Goal: Task Accomplishment & Management: Manage account settings

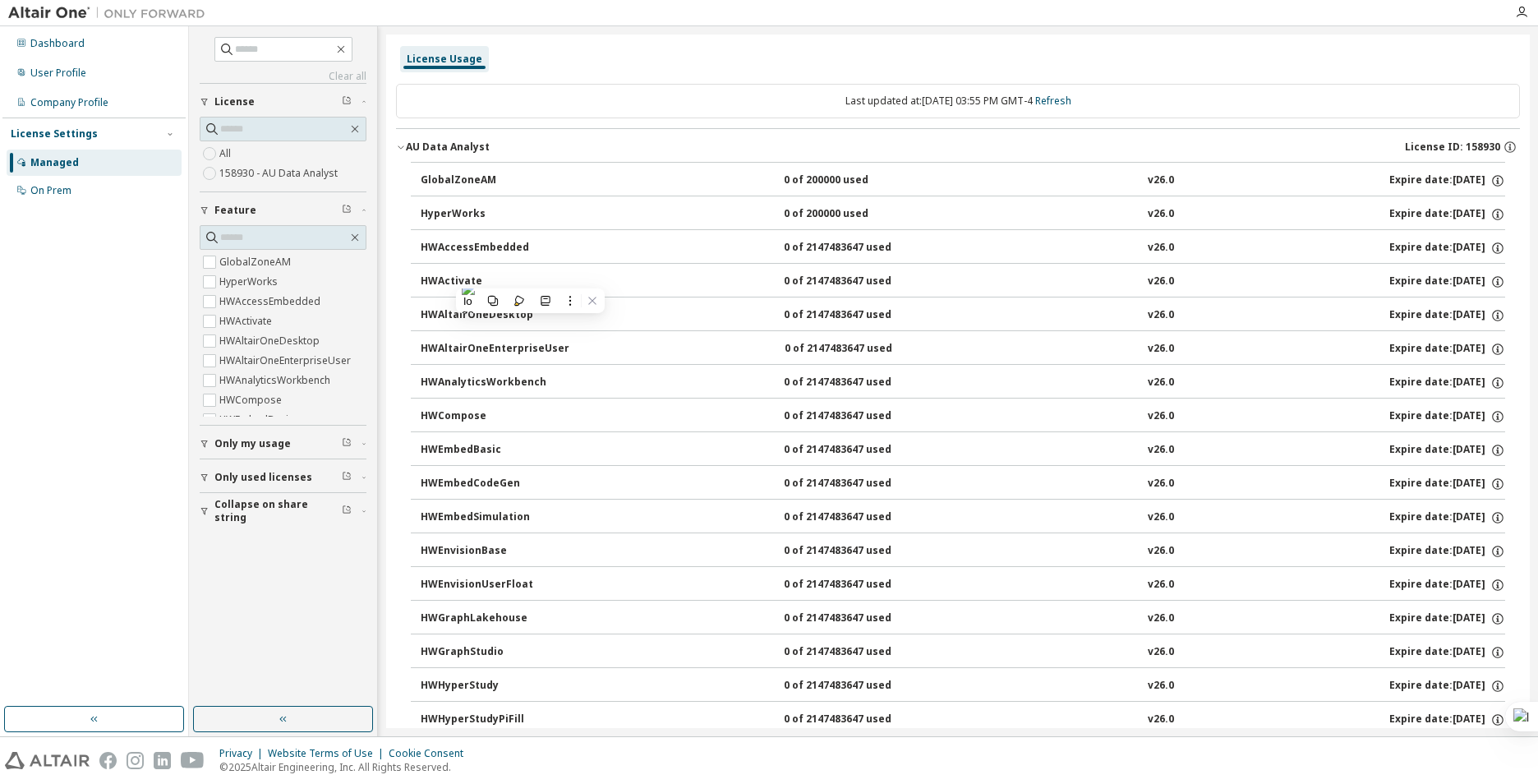
scroll to position [980, 0]
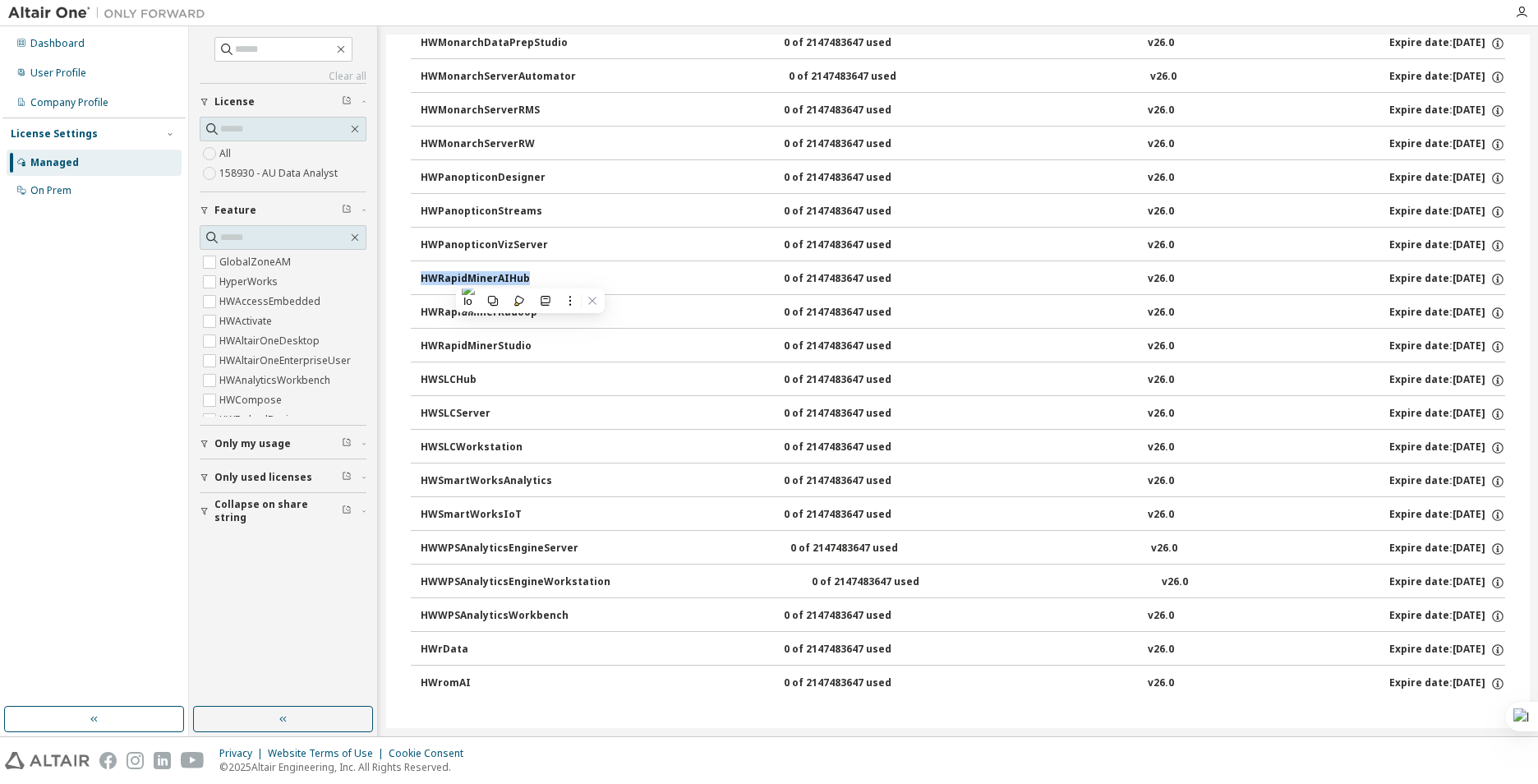
click at [1353, 280] on div "HWRapidMinerAIHub 0 of 2147483647 used v26.0 Expire date: [DATE]" at bounding box center [963, 279] width 1085 height 15
click at [1421, 269] on button "HWRapidMinerAIHub 0 of 2147483647 used v26.0 Expire date: [DATE]" at bounding box center [963, 279] width 1085 height 36
click at [1496, 276] on icon "button" at bounding box center [1498, 279] width 15 height 15
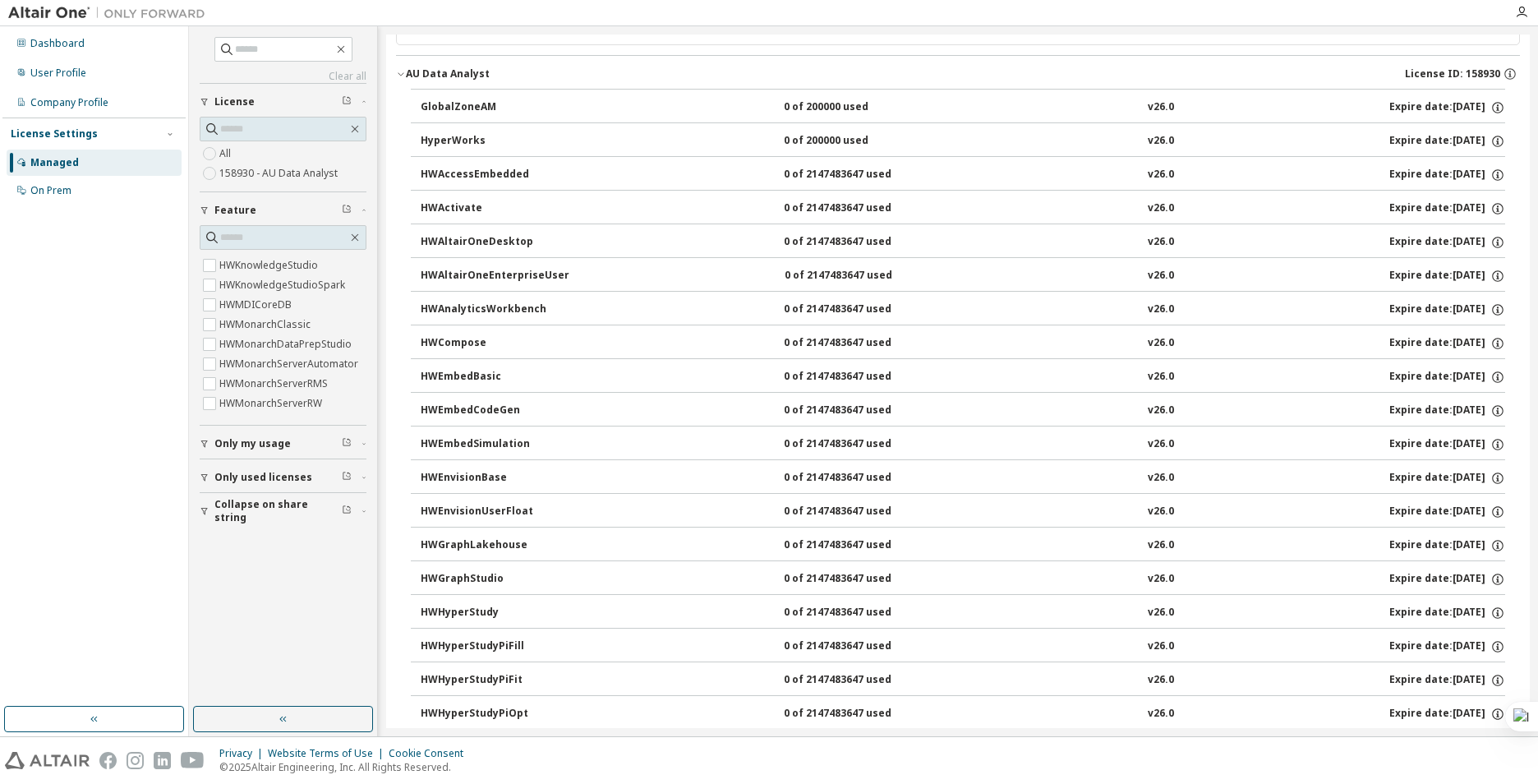
scroll to position [0, 0]
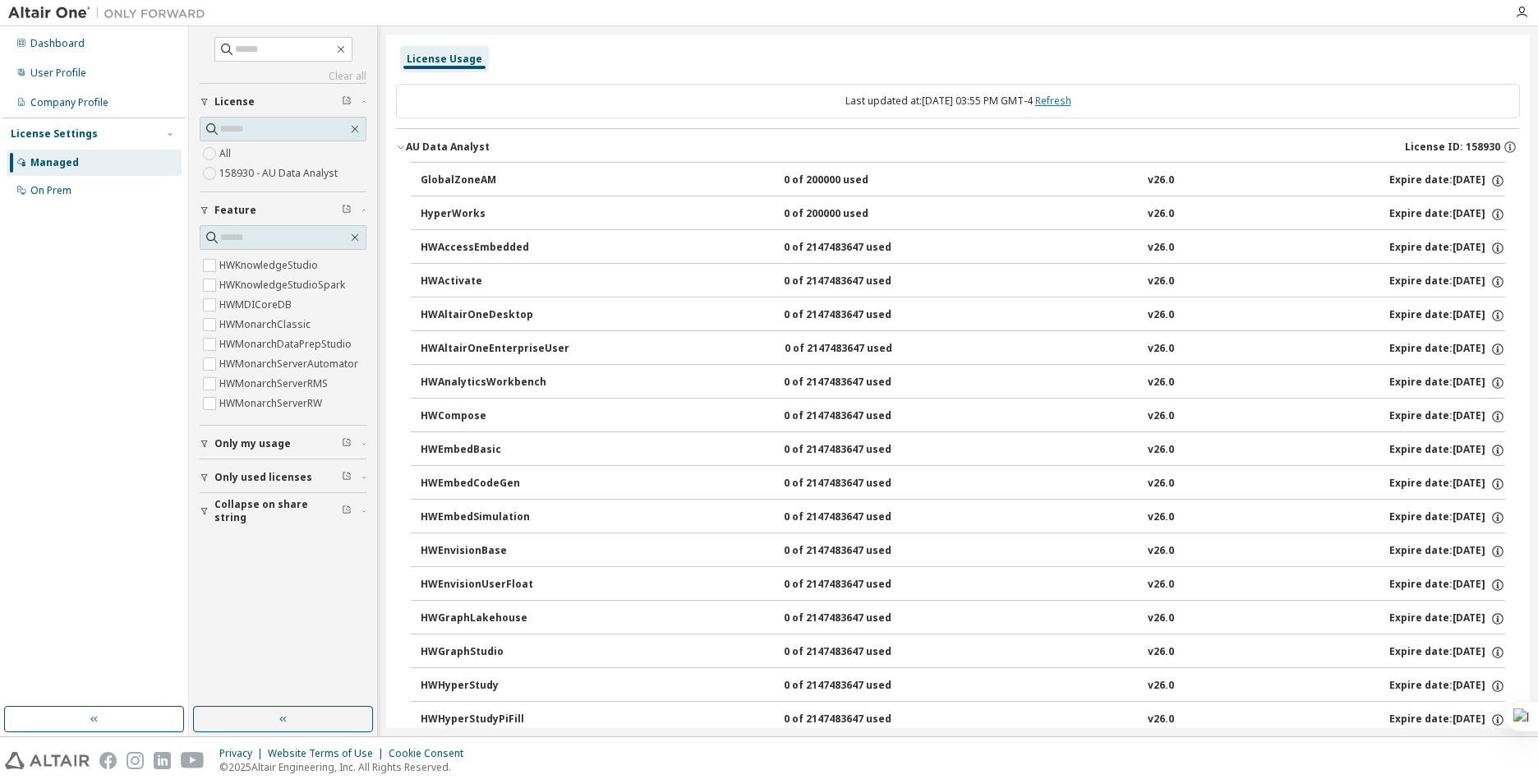
click at [1068, 96] on link "Refresh" at bounding box center [1053, 101] width 36 height 14
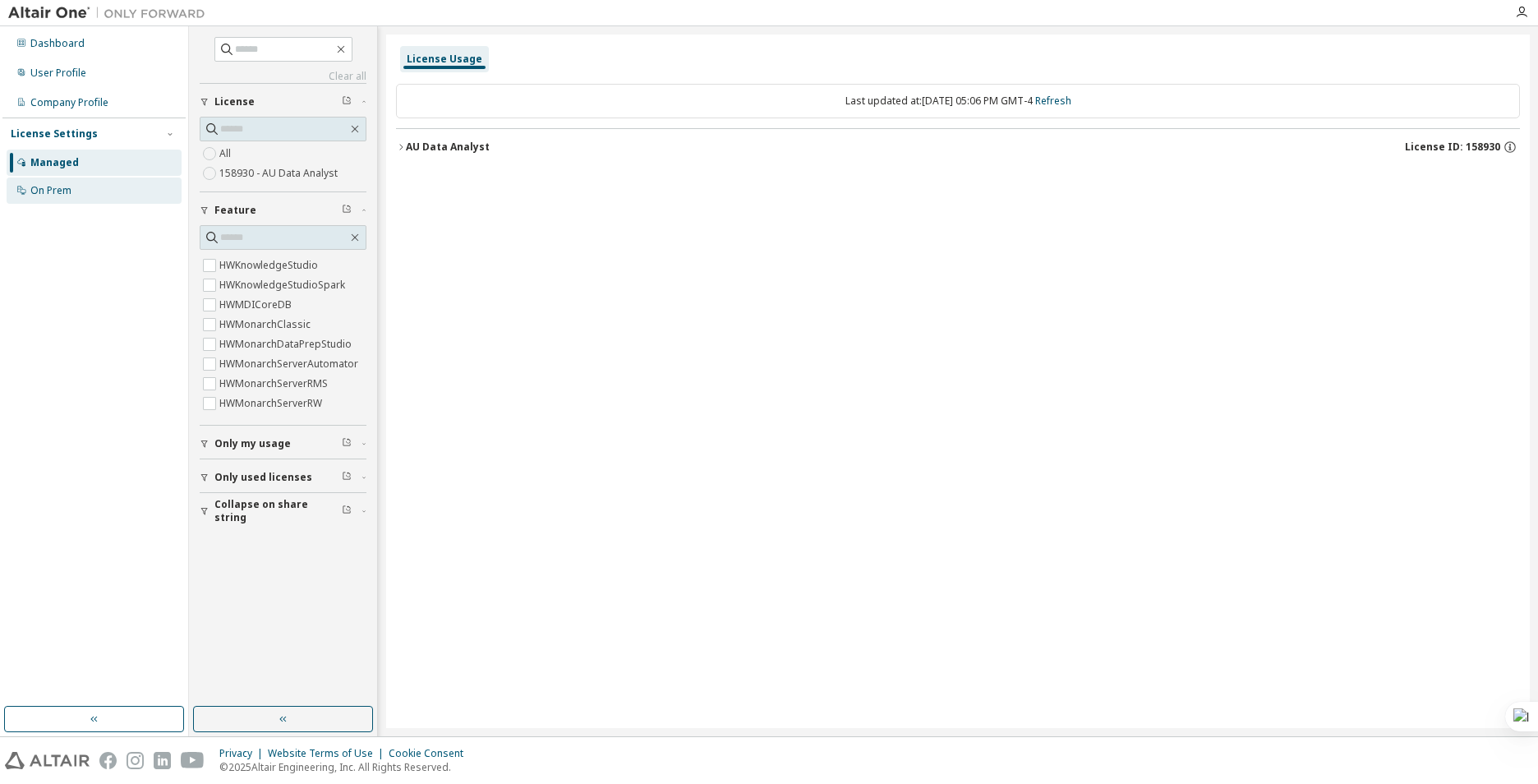
click at [107, 202] on div "On Prem" at bounding box center [94, 191] width 175 height 27
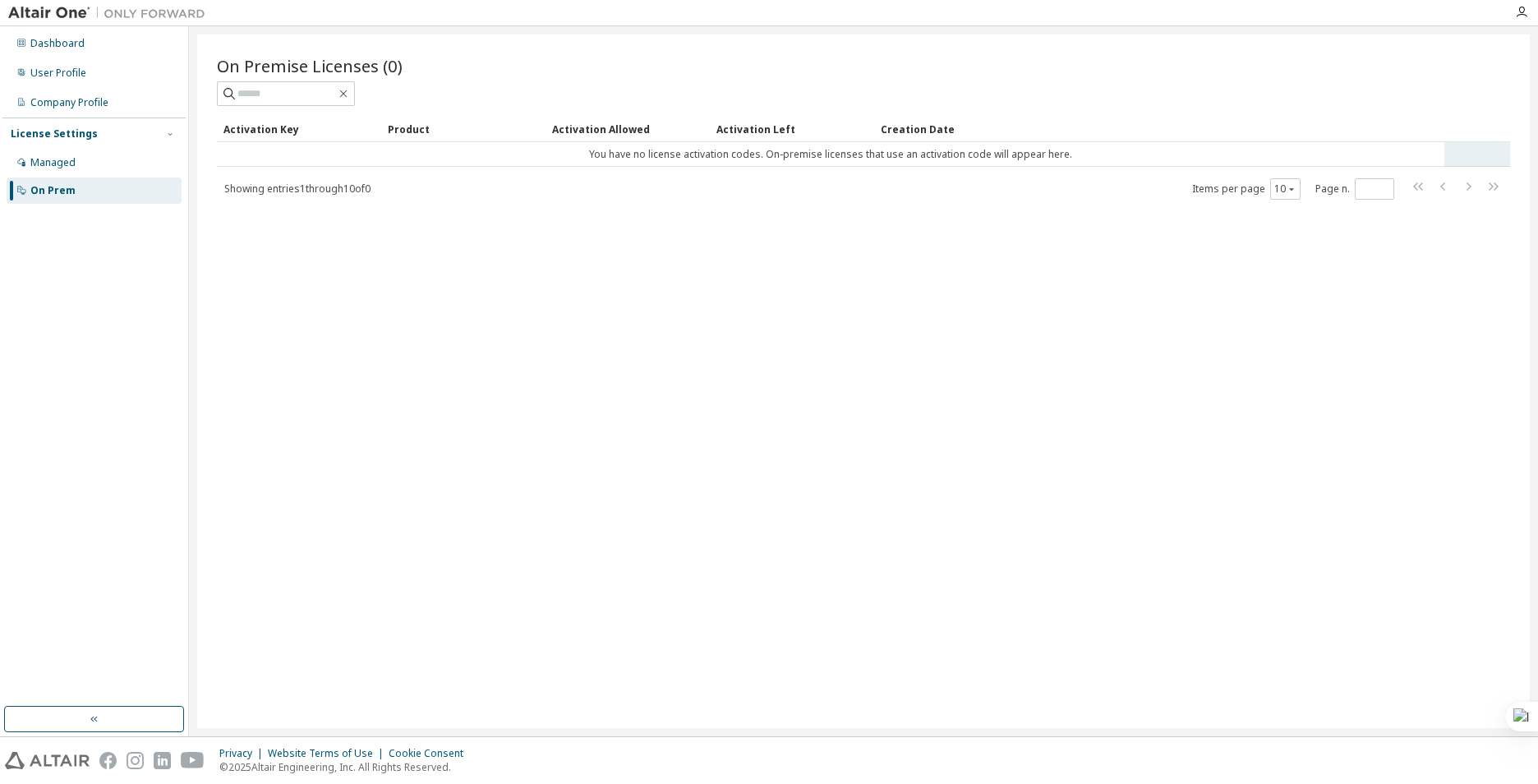
click at [665, 151] on td "You have no license activation codes. On-premise licenses that use an activatio…" at bounding box center [830, 155] width 1227 height 25
click at [458, 186] on div "Showing entries 1 through 10 of 0 Items per page 10 Page n. *" at bounding box center [864, 188] width 1294 height 24
click at [291, 111] on div "On Premise Licenses (0) Clear Load Save Save As Field Operator Value Select fil…" at bounding box center [864, 127] width 1294 height 146
click at [279, 126] on div "Activation Key" at bounding box center [299, 129] width 151 height 27
click at [85, 157] on div "Managed" at bounding box center [94, 163] width 175 height 27
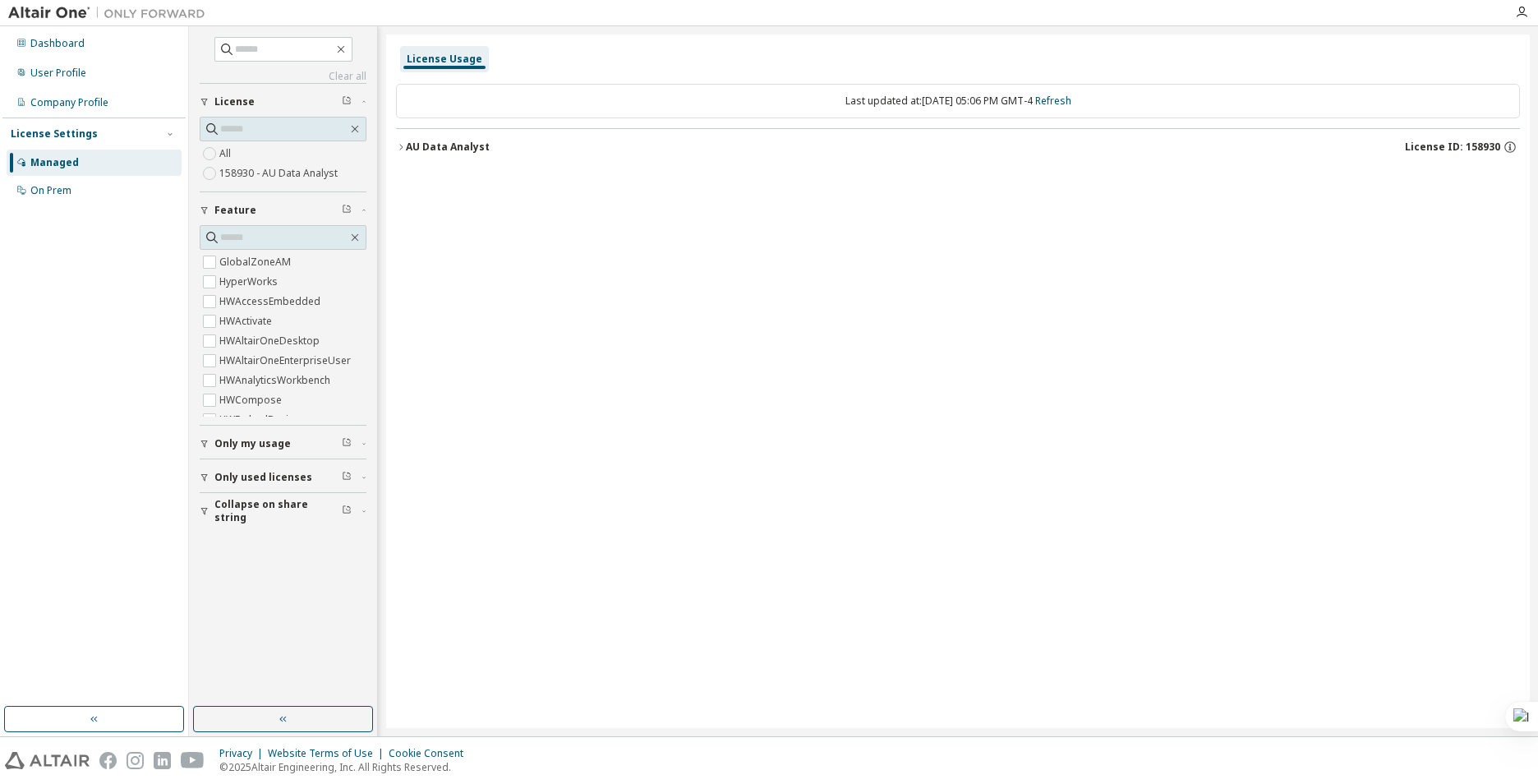
click at [292, 511] on span "Collapse on share string" at bounding box center [278, 511] width 127 height 27
click at [425, 152] on div "AU Data Analyst" at bounding box center [448, 147] width 84 height 13
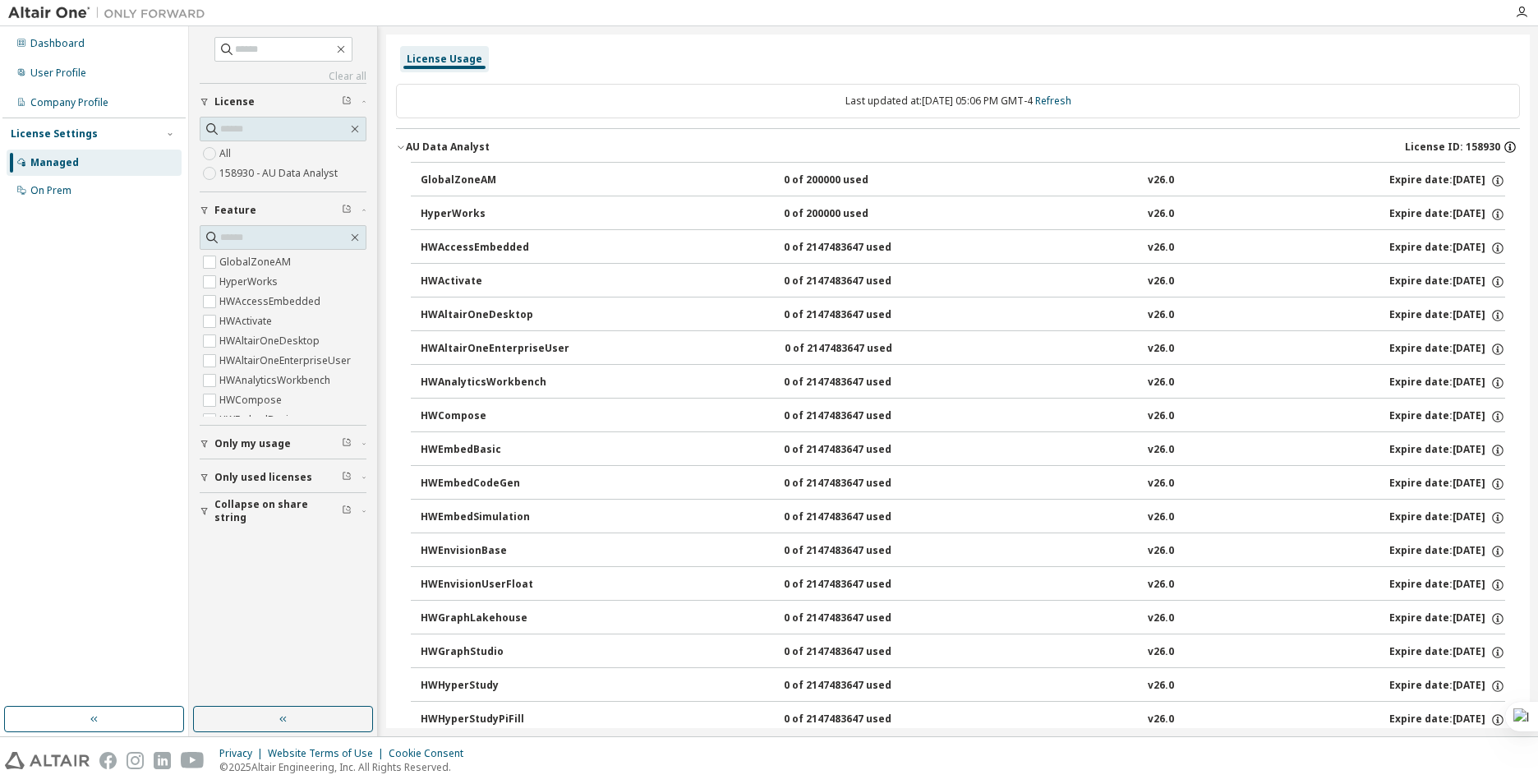
click at [1503, 144] on icon "button" at bounding box center [1510, 147] width 15 height 15
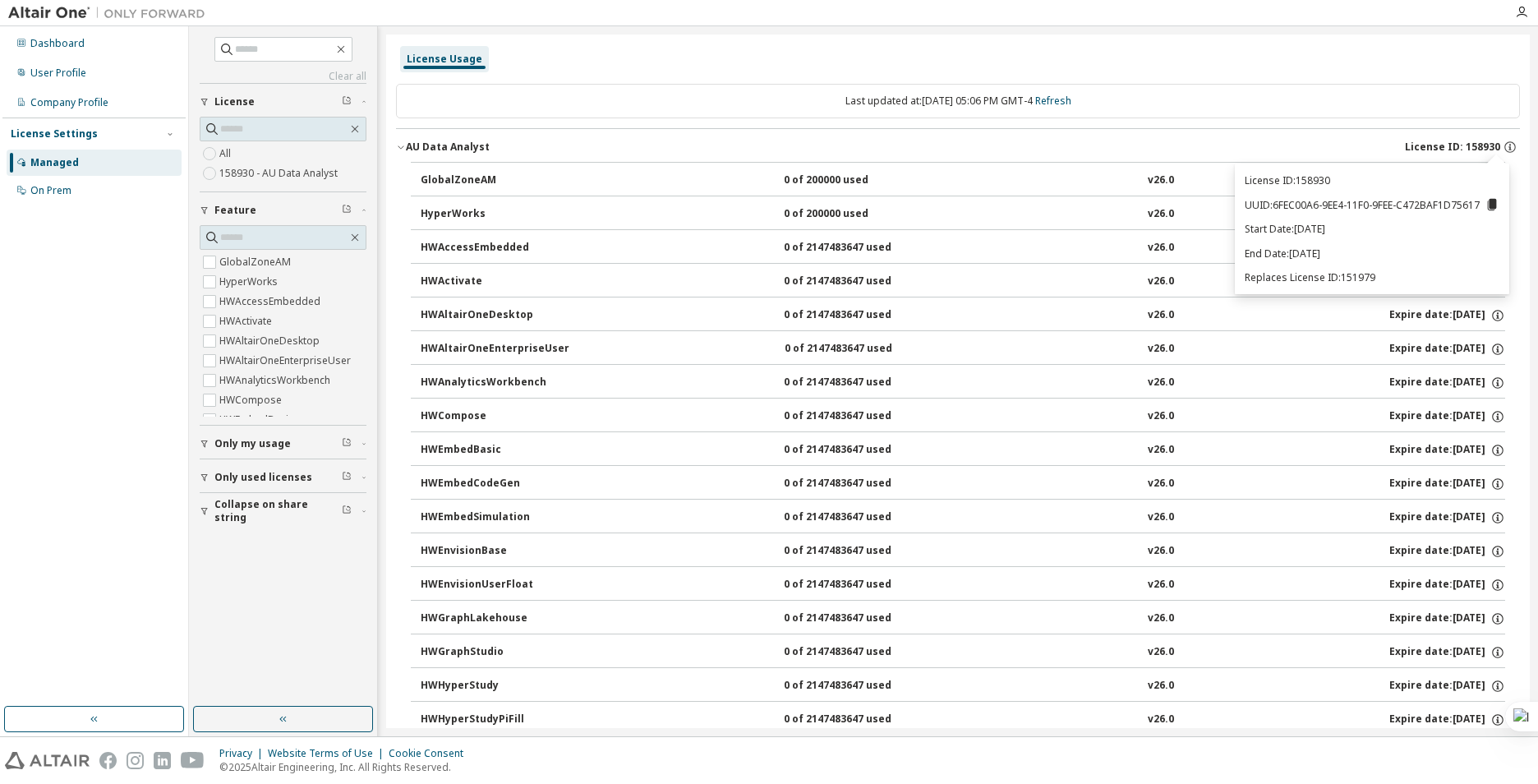
click at [1491, 208] on icon at bounding box center [1493, 204] width 9 height 12
click at [1348, 265] on div "License ID: 158930 UUID: 6FEC00A6-9EE4-11F0-9FEE-C472BAF1D75617 Start Date: [DA…" at bounding box center [1373, 229] width 274 height 131
click at [699, 134] on button "AU Data Analyst License ID: 158930" at bounding box center [958, 147] width 1124 height 36
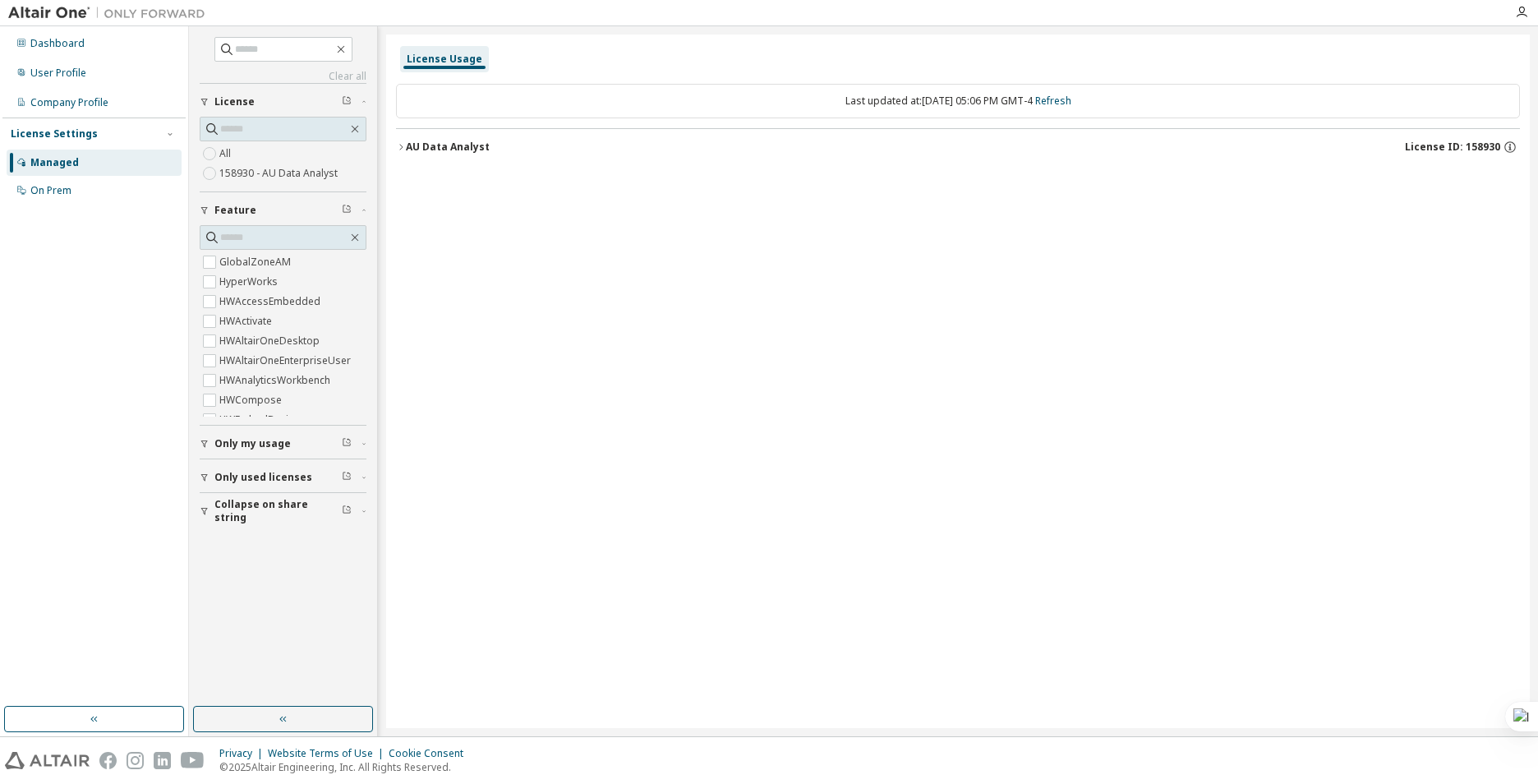
click at [781, 158] on button "AU Data Analyst License ID: 158930" at bounding box center [958, 147] width 1124 height 36
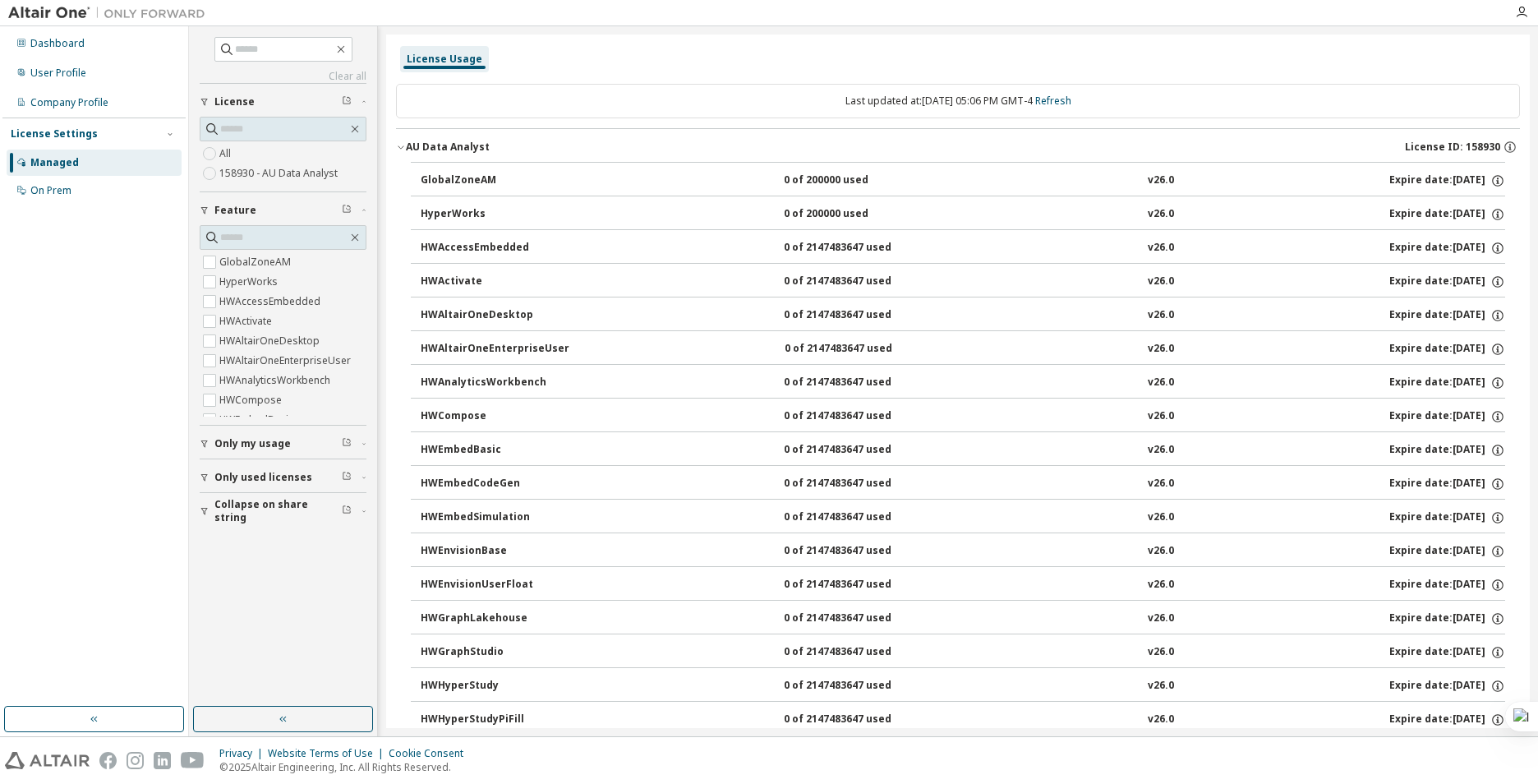
scroll to position [82, 0]
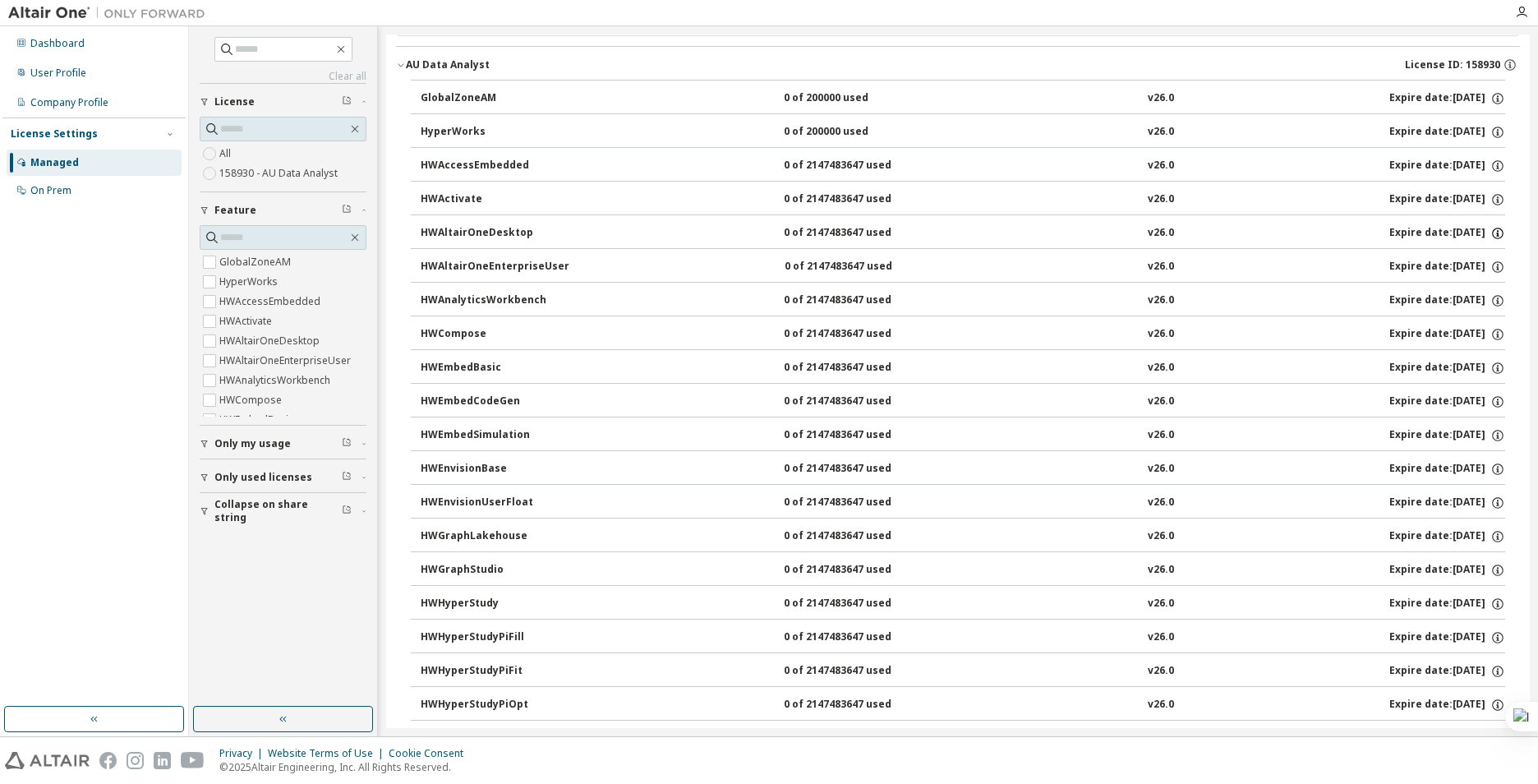
click at [1491, 236] on icon "button" at bounding box center [1498, 233] width 15 height 15
click at [1492, 236] on icon "button" at bounding box center [1497, 233] width 12 height 12
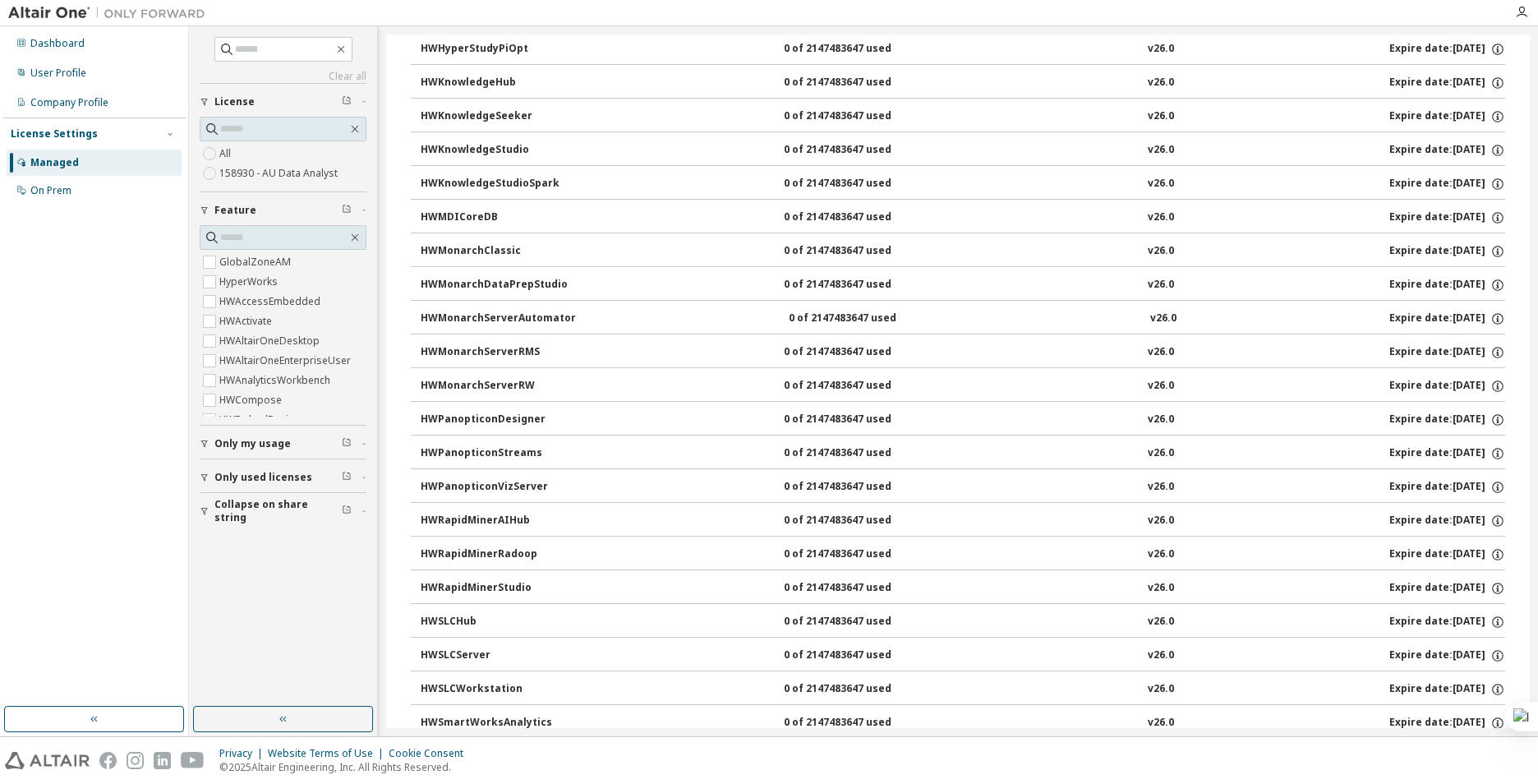
scroll to position [740, 0]
click at [1491, 519] on icon "button" at bounding box center [1498, 519] width 15 height 15
click at [501, 503] on button "HWRapidMinerAIHub 0 of 2147483647 used v26.0 Expire date: [DATE]" at bounding box center [963, 519] width 1085 height 36
click at [501, 517] on div "HWRapidMinerAIHub" at bounding box center [494, 519] width 148 height 15
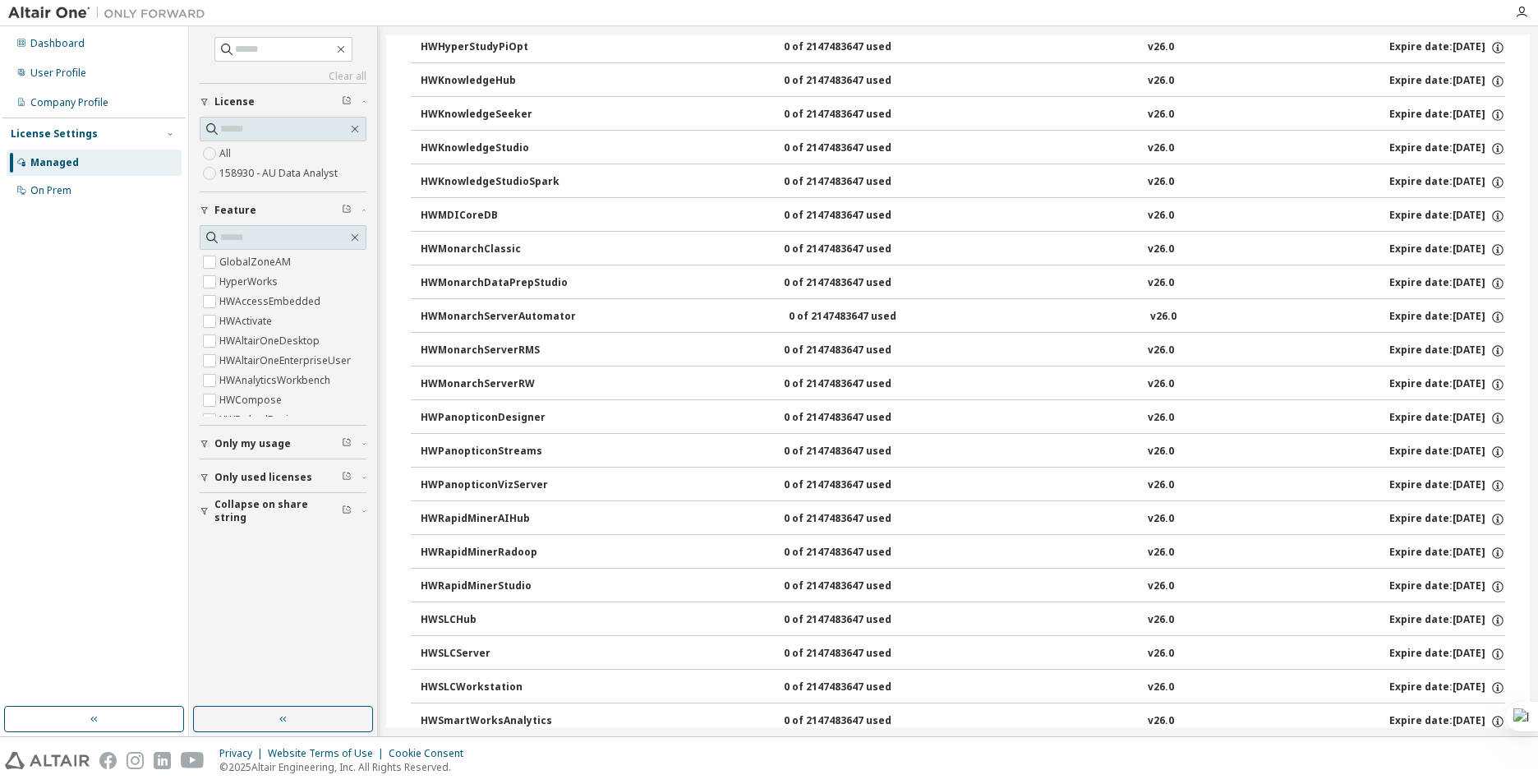
click at [501, 517] on div "HWRapidMinerAIHub" at bounding box center [494, 519] width 148 height 15
drag, startPoint x: 501, startPoint y: 517, endPoint x: 477, endPoint y: 524, distance: 25.0
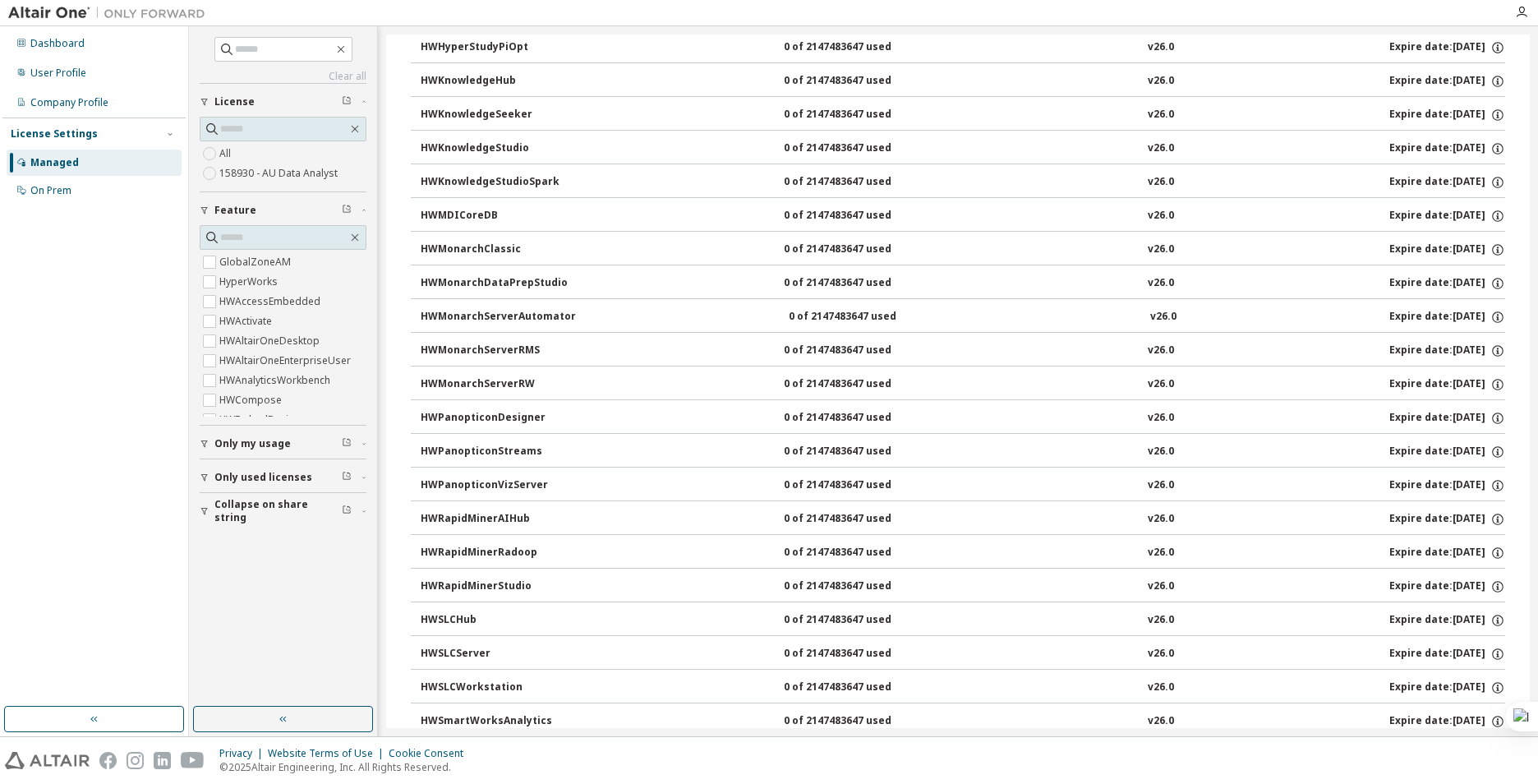
click at [478, 524] on div "HWRapidMinerAIHub" at bounding box center [494, 519] width 148 height 15
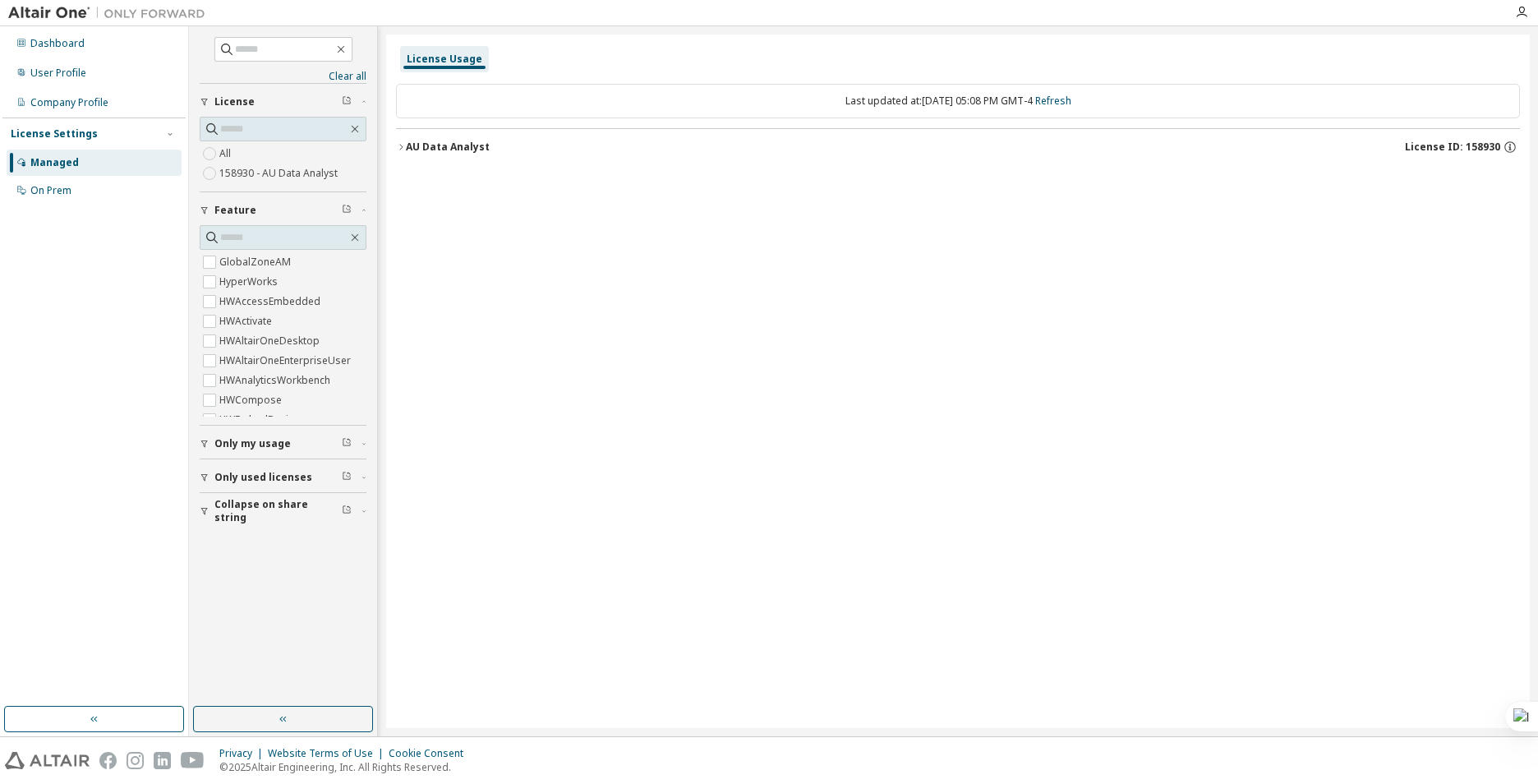
click at [512, 162] on button "AU Data Analyst License ID: 158930" at bounding box center [958, 147] width 1124 height 36
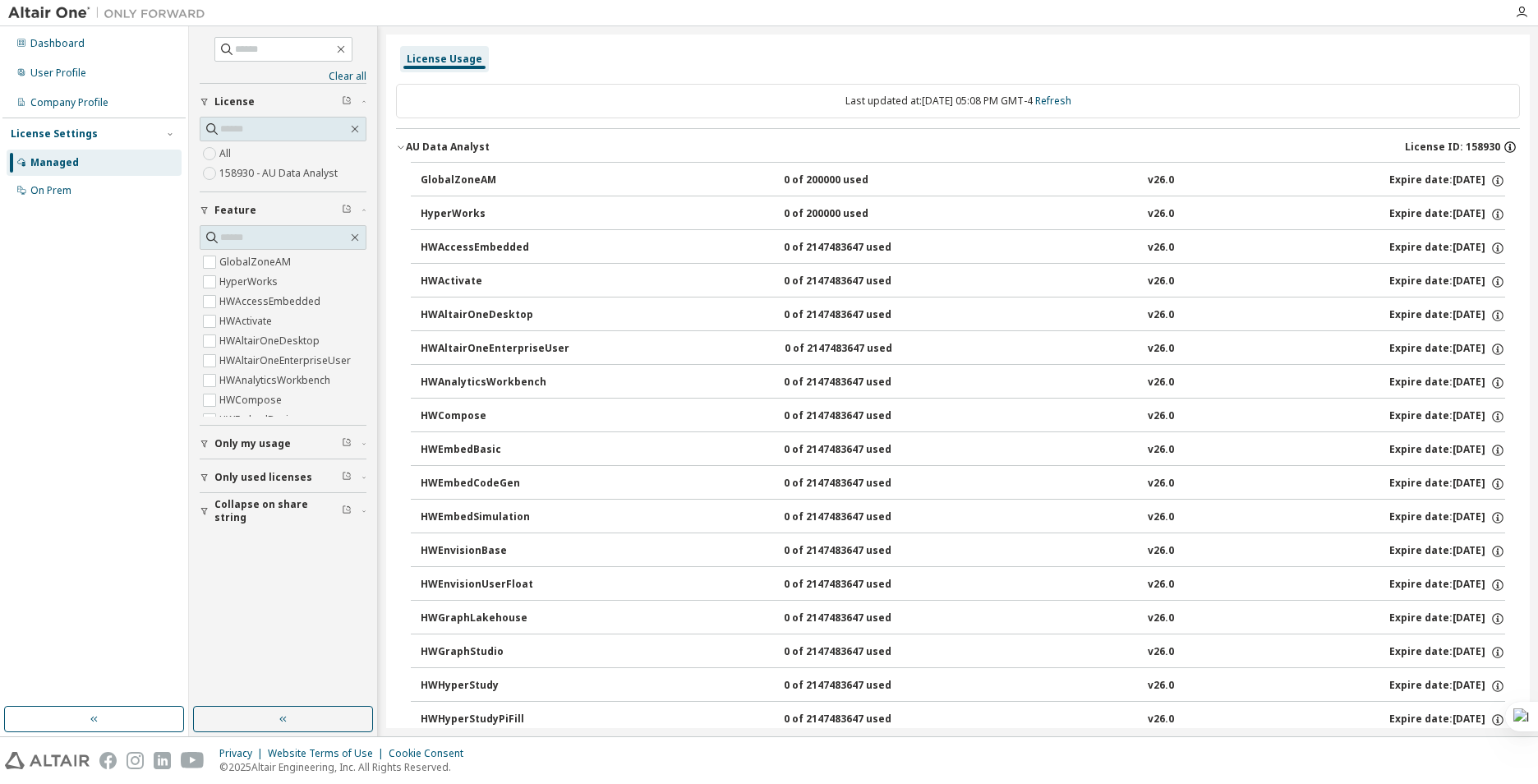
click at [1505, 149] on icon "button" at bounding box center [1510, 147] width 15 height 15
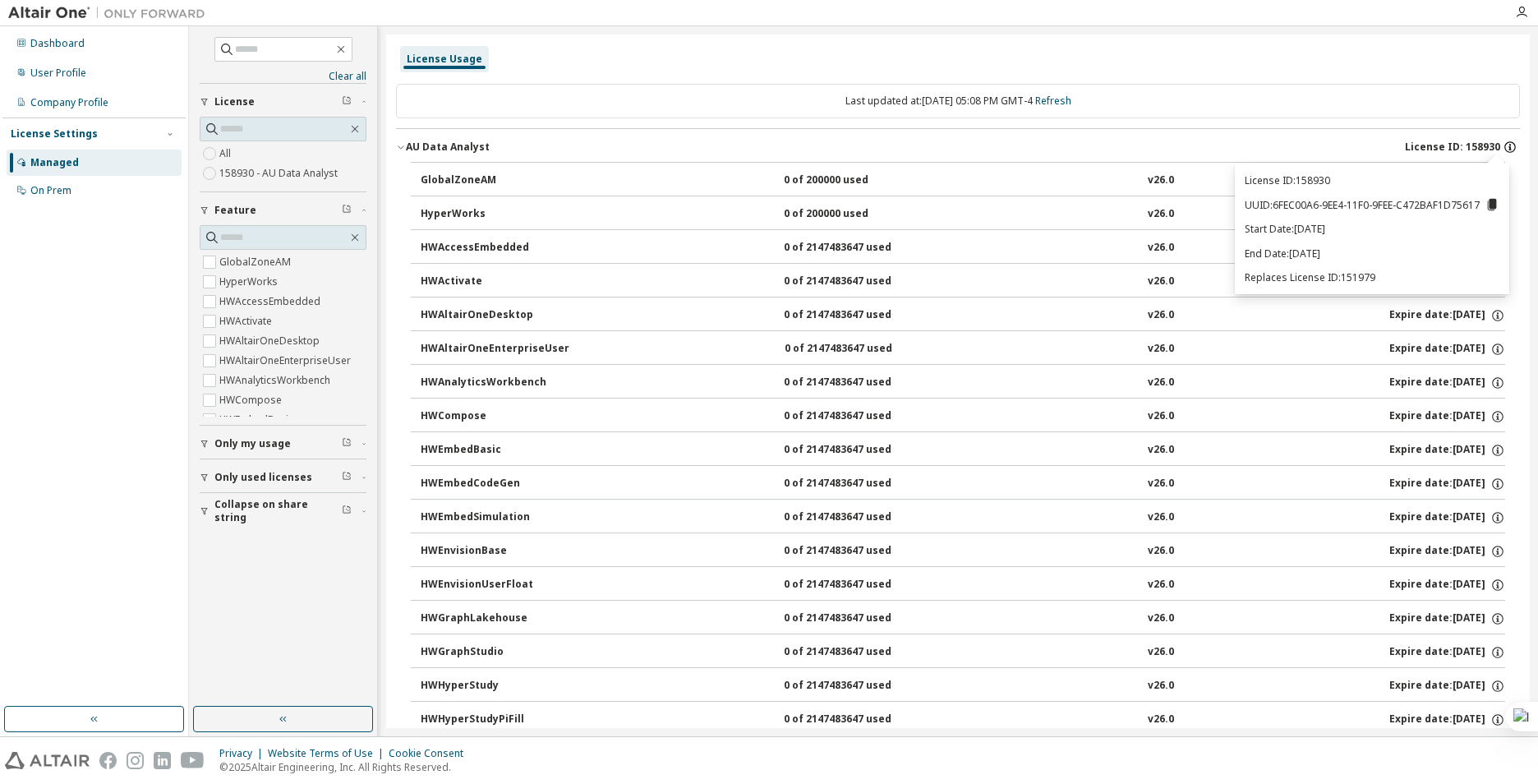
click at [1505, 149] on icon "button" at bounding box center [1510, 147] width 15 height 15
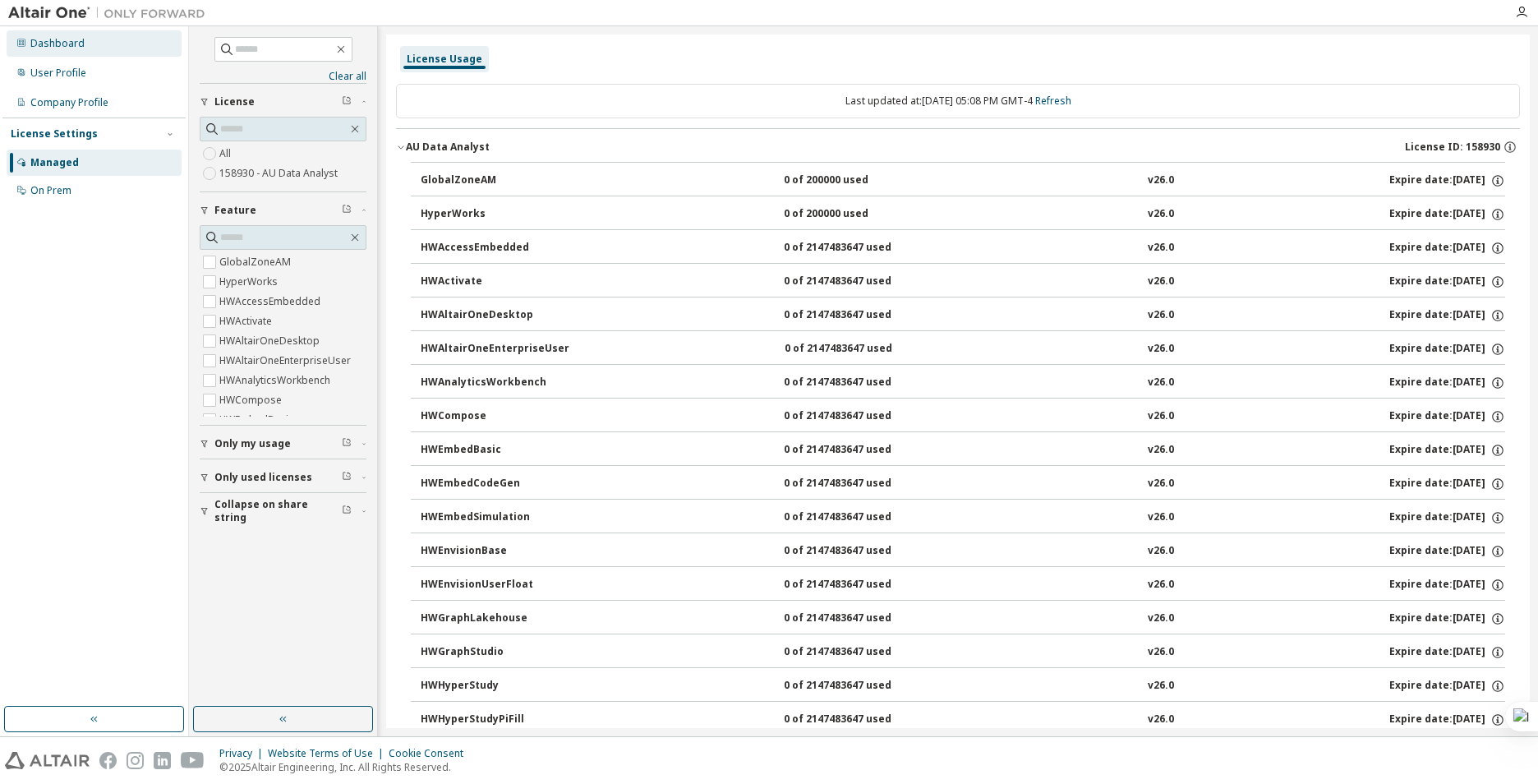
click at [76, 54] on div "Dashboard" at bounding box center [94, 43] width 175 height 27
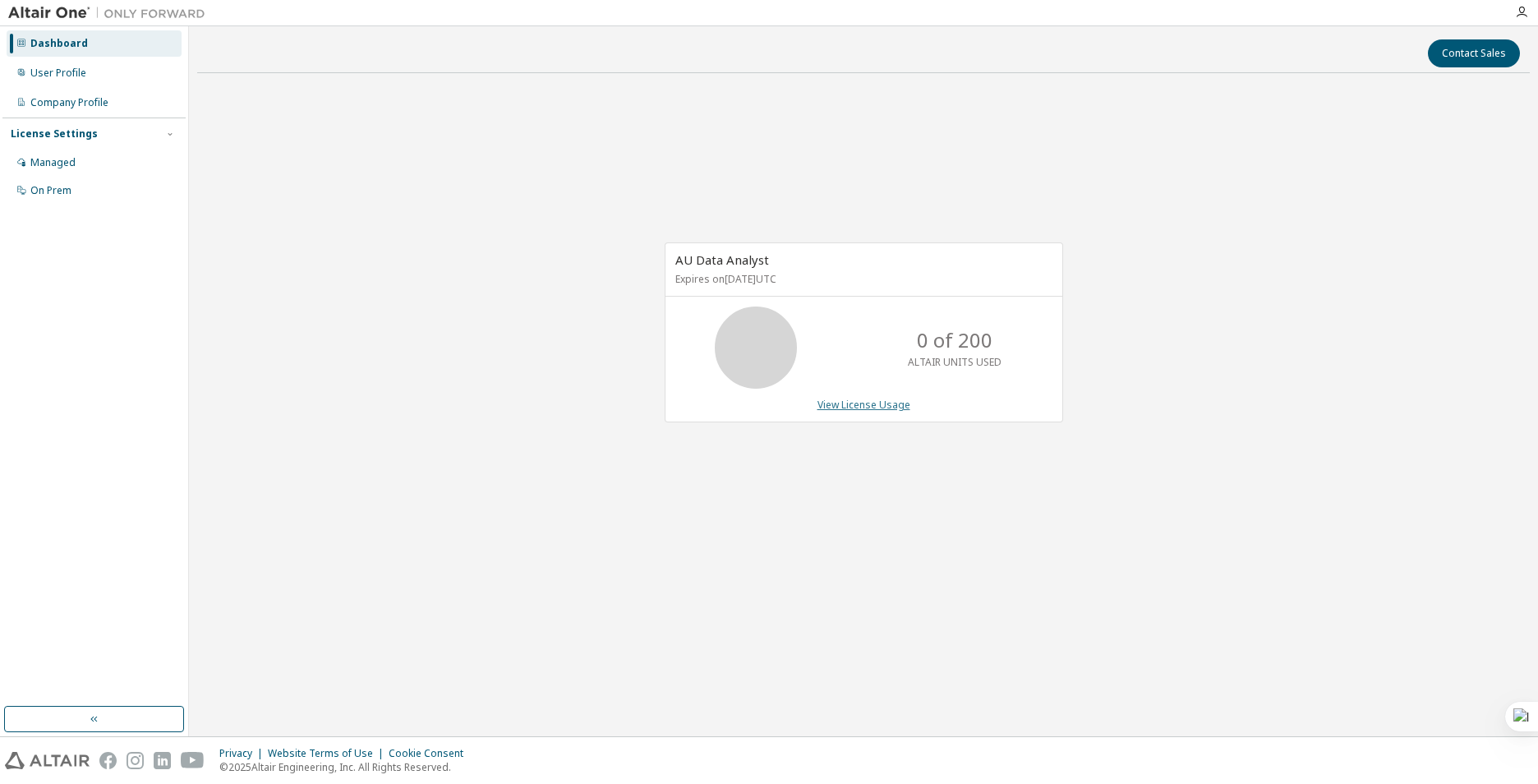
click at [872, 404] on link "View License Usage" at bounding box center [864, 404] width 93 height 14
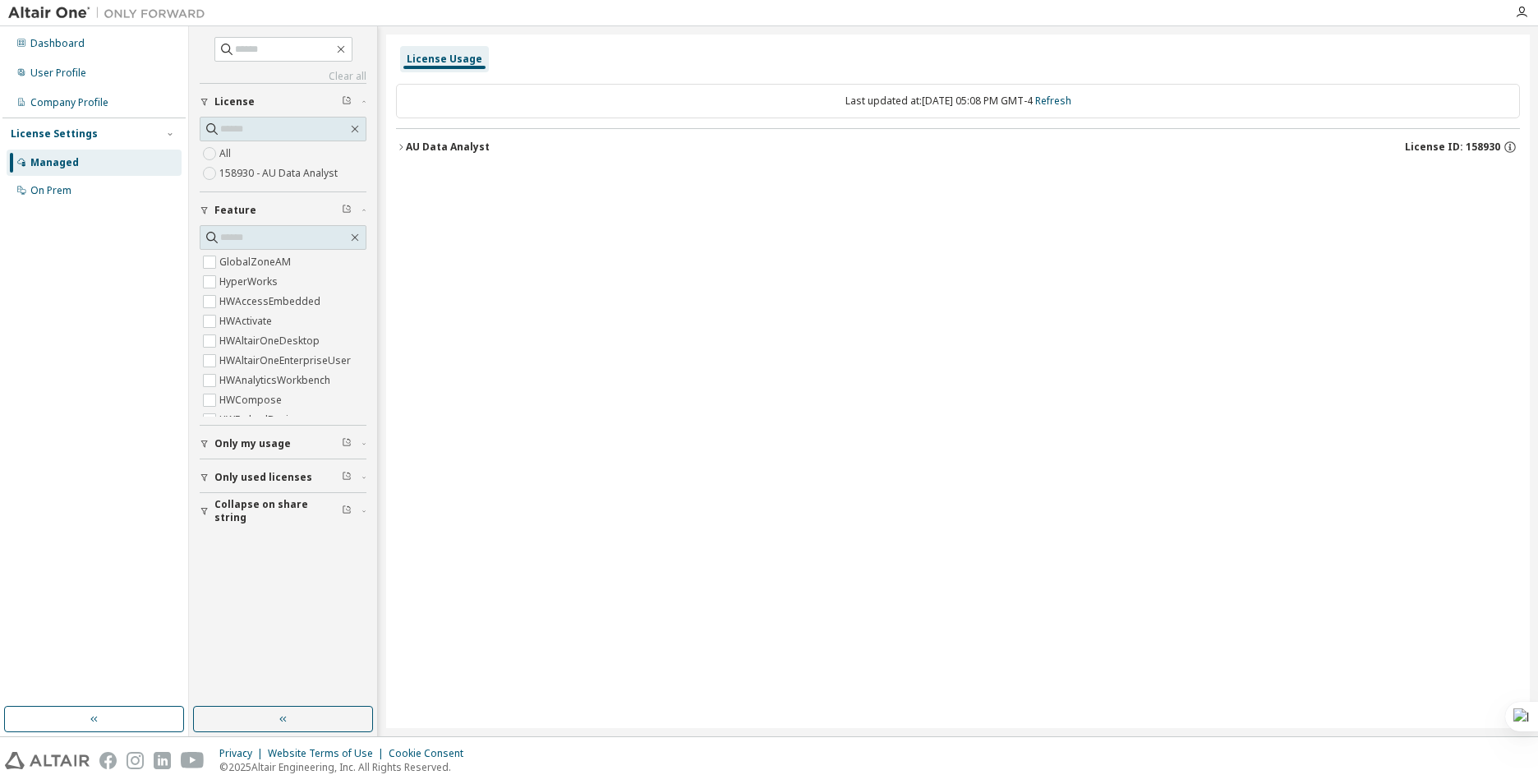
click at [403, 144] on icon "button" at bounding box center [401, 147] width 10 height 10
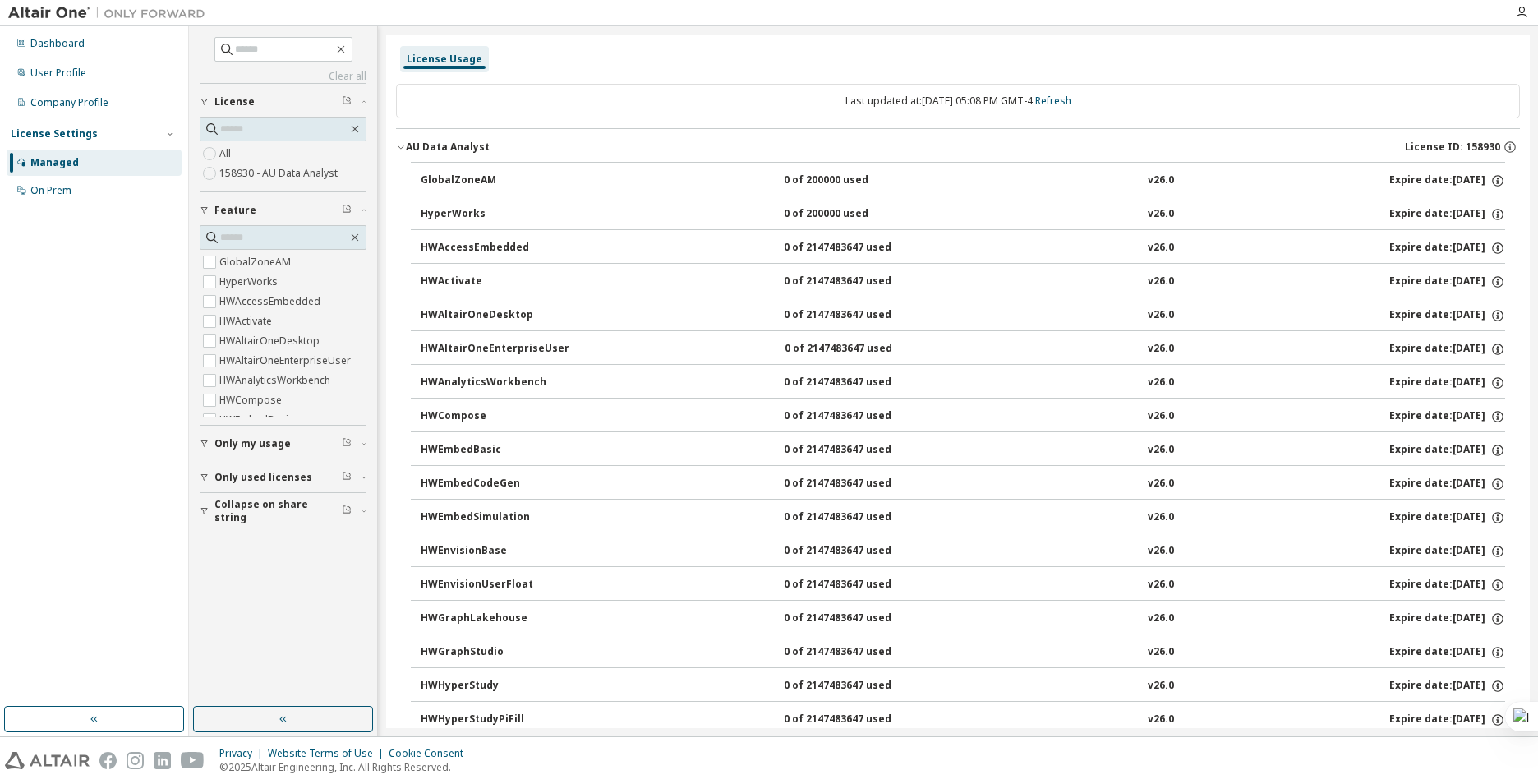
click at [921, 182] on div "0 of 200000 used" at bounding box center [857, 181] width 148 height 15
click at [1072, 105] on link "Refresh" at bounding box center [1053, 101] width 36 height 14
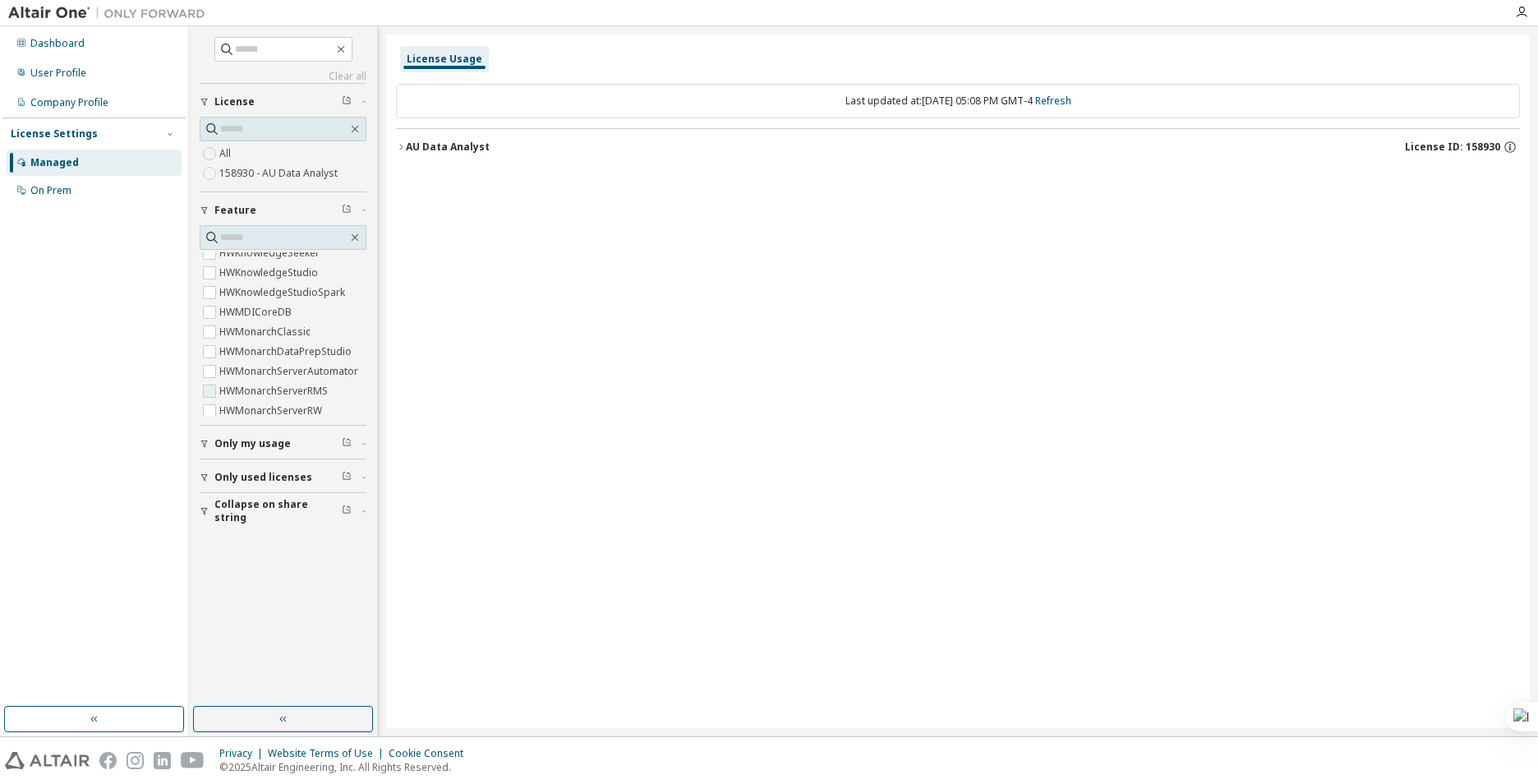
scroll to position [411, 0]
click at [242, 233] on input "text" at bounding box center [284, 237] width 127 height 17
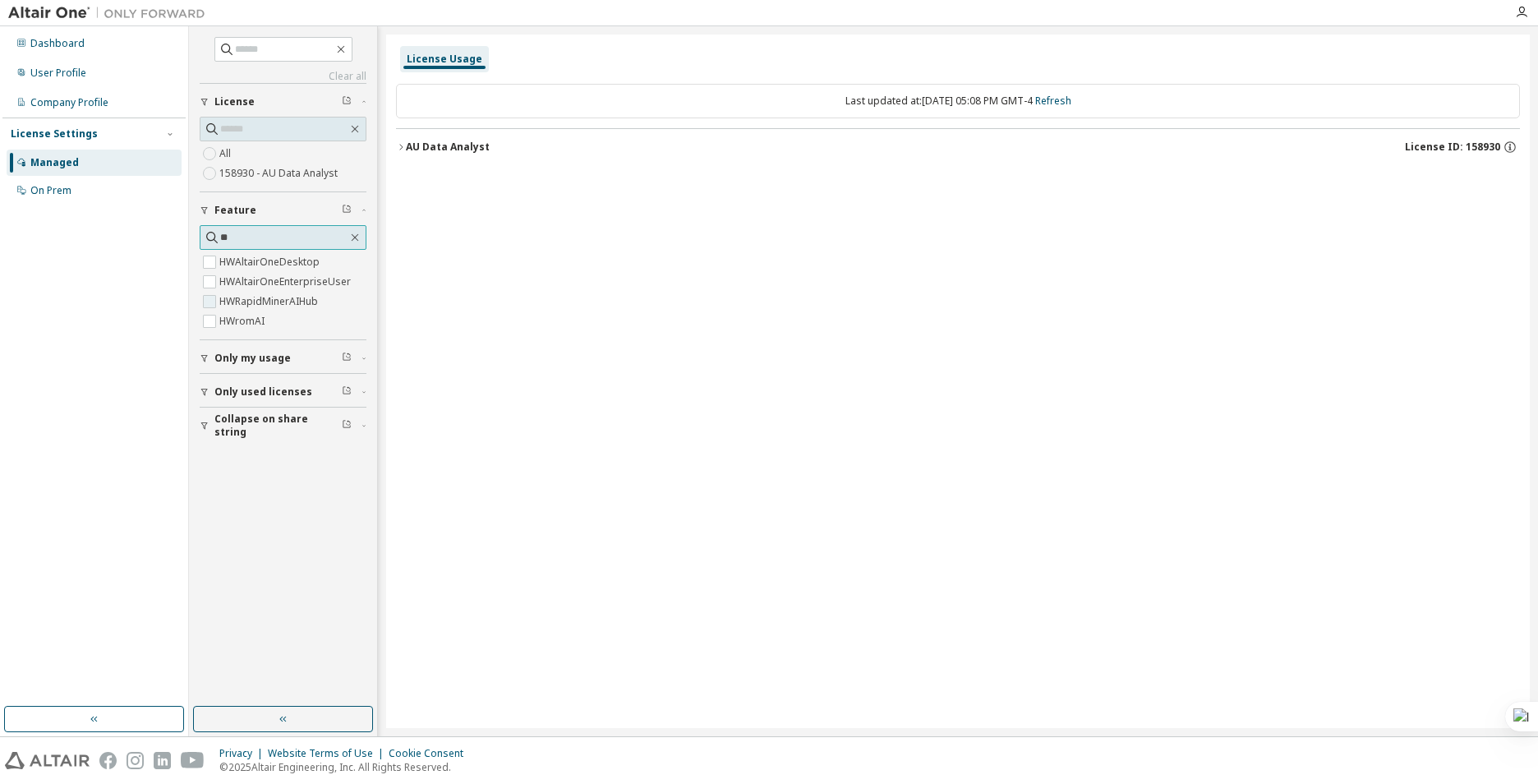
type input "**"
click at [227, 296] on label "HWRapidMinerAIHub" at bounding box center [270, 302] width 102 height 19
click at [273, 314] on span "HWromAI" at bounding box center [283, 321] width 167 height 19
click at [466, 152] on div "AU Data Analyst" at bounding box center [448, 147] width 84 height 13
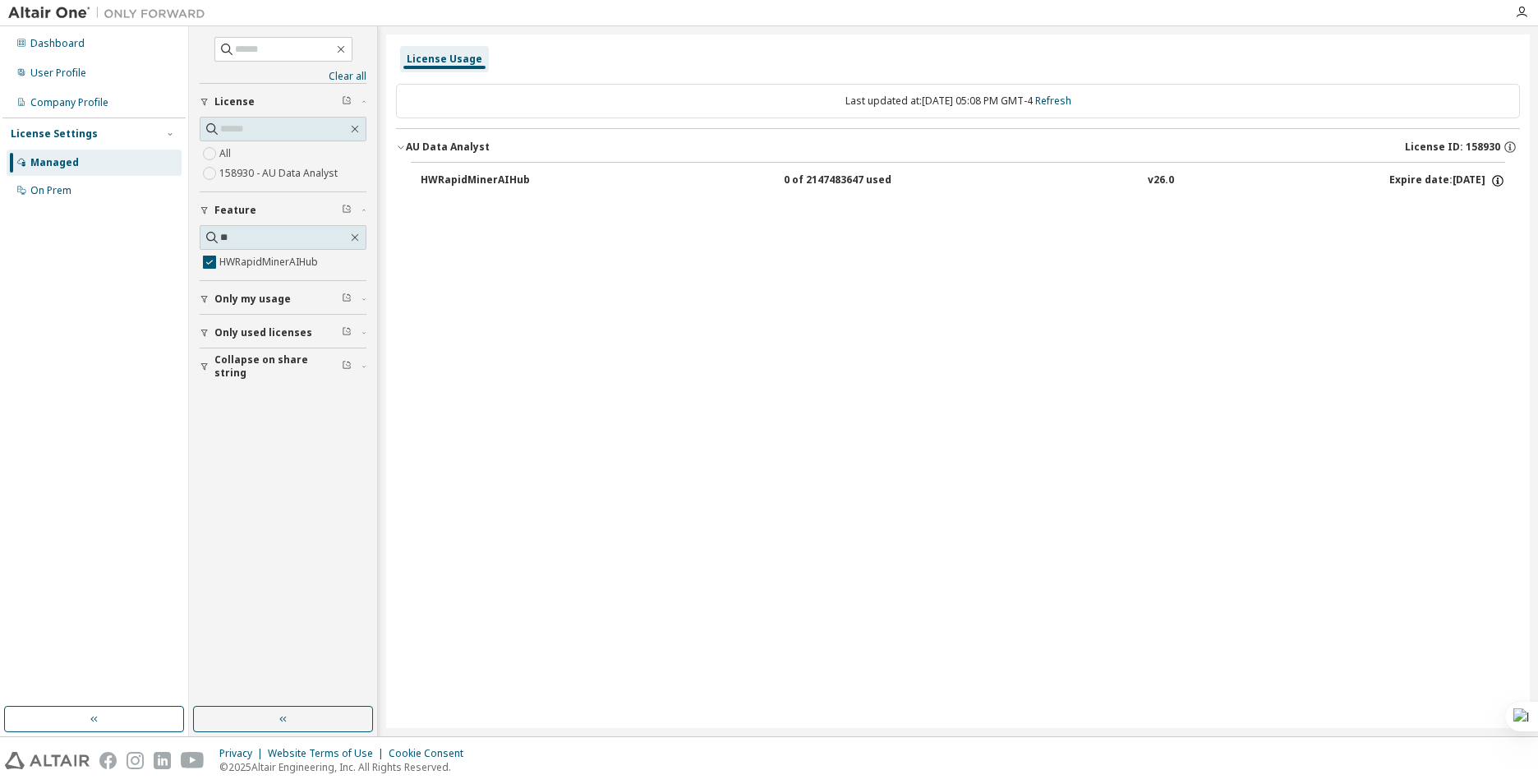
click at [1503, 180] on icon "button" at bounding box center [1497, 181] width 12 height 12
click at [1474, 204] on p "Options: NONE" at bounding box center [1457, 209] width 86 height 14
click at [1471, 206] on p "Options: NONE" at bounding box center [1457, 209] width 86 height 14
click at [446, 181] on div "HWRapidMinerAIHub" at bounding box center [494, 181] width 148 height 15
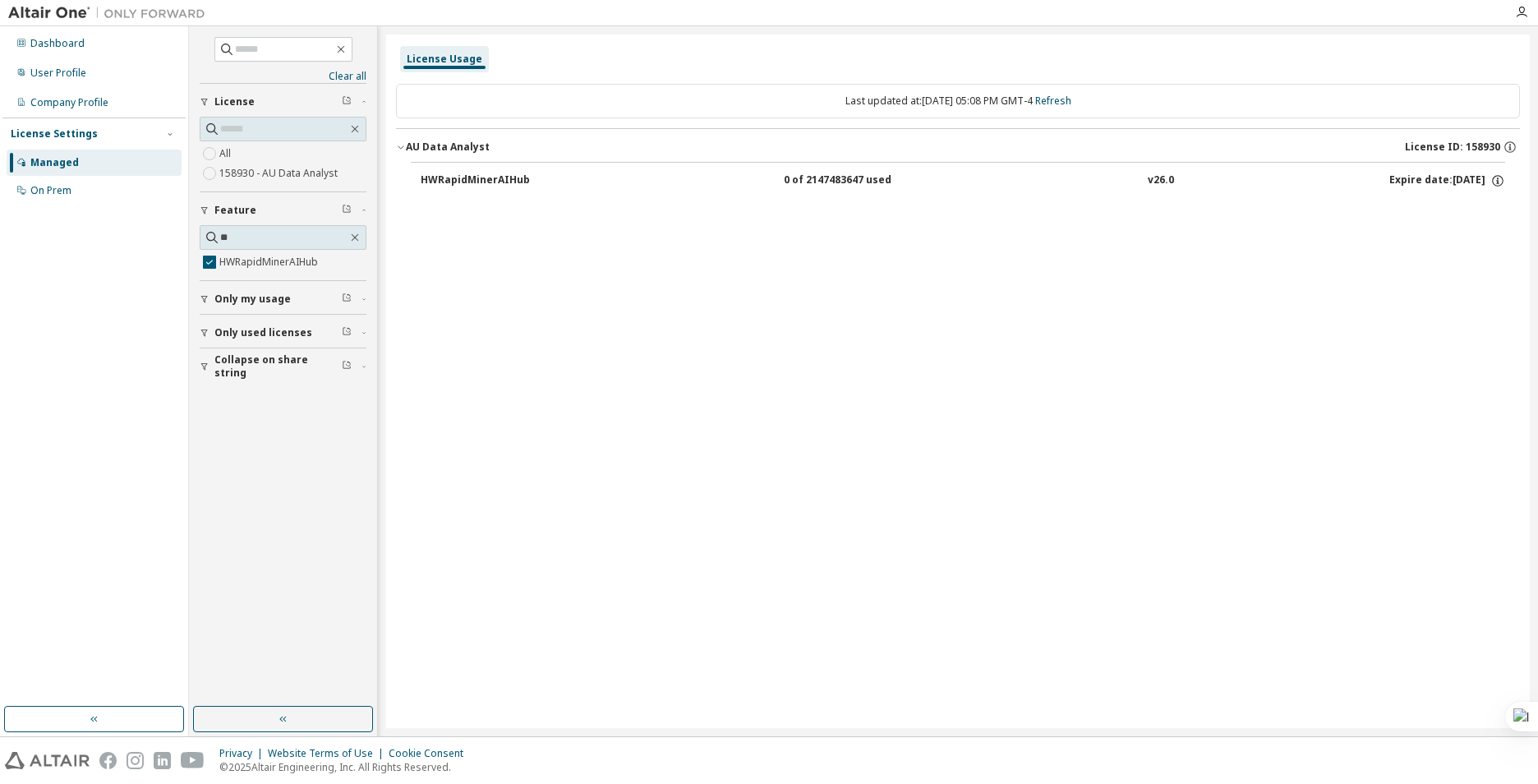
click at [446, 181] on div "HWRapidMinerAIHub" at bounding box center [494, 181] width 148 height 15
click at [443, 181] on div "HWRapidMinerAIHub" at bounding box center [494, 181] width 148 height 15
click at [315, 729] on button "button" at bounding box center [282, 719] width 180 height 27
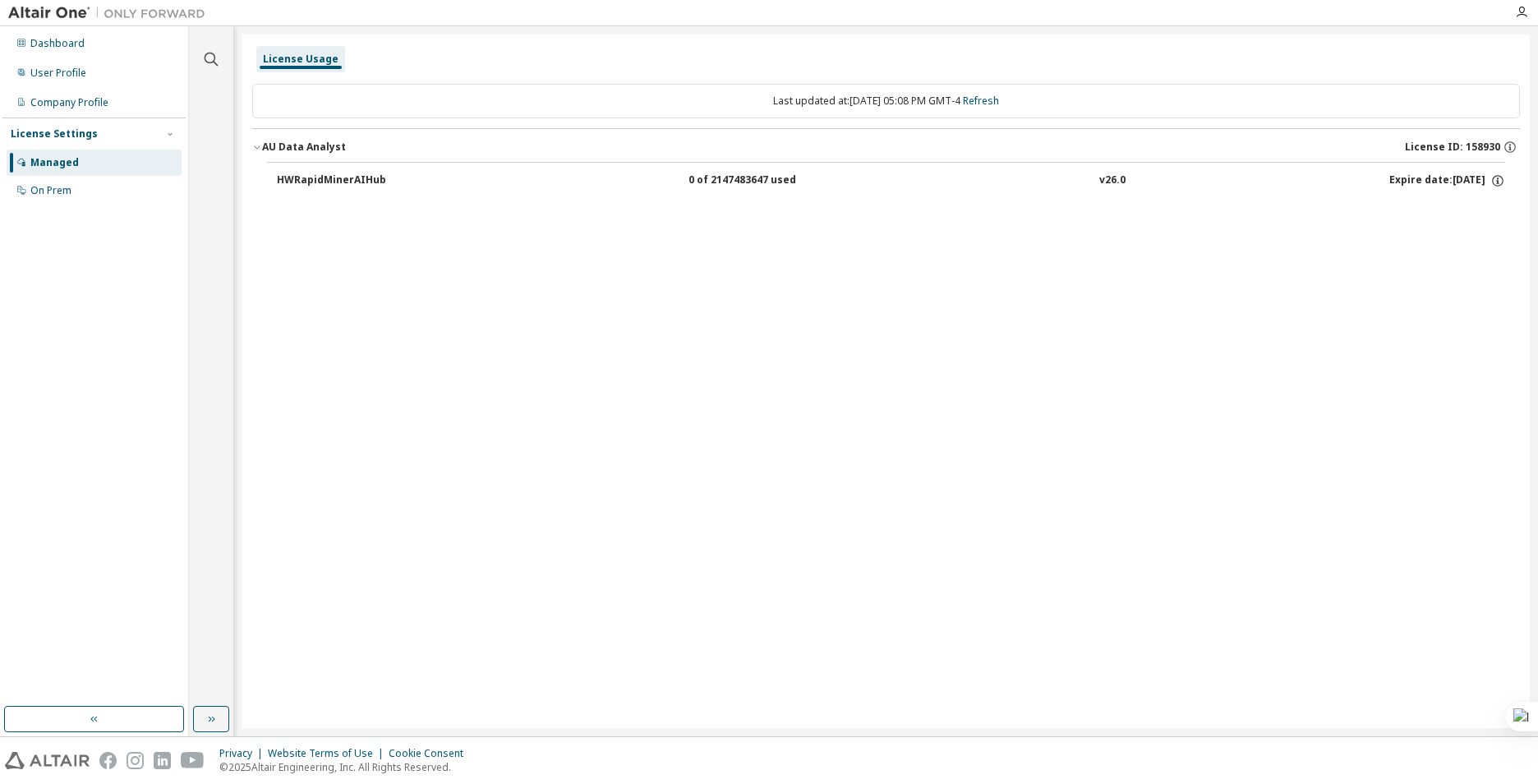
click at [938, 110] on div "Last updated at: [DATE] 05:08 PM GMT-4 Refresh" at bounding box center [886, 101] width 1268 height 35
click at [895, 95] on div "Last updated at: [DATE] 05:08 PM GMT-4 Refresh" at bounding box center [886, 101] width 1268 height 35
drag, startPoint x: 895, startPoint y: 95, endPoint x: 395, endPoint y: 205, distance: 512.0
click at [588, 203] on div "Last updated at: [DATE] 05:08 PM GMT-4 Refresh AU Data Analyst License ID: 1589…" at bounding box center [886, 145] width 1268 height 142
click at [281, 143] on div "AU Data Analyst" at bounding box center [304, 147] width 84 height 13
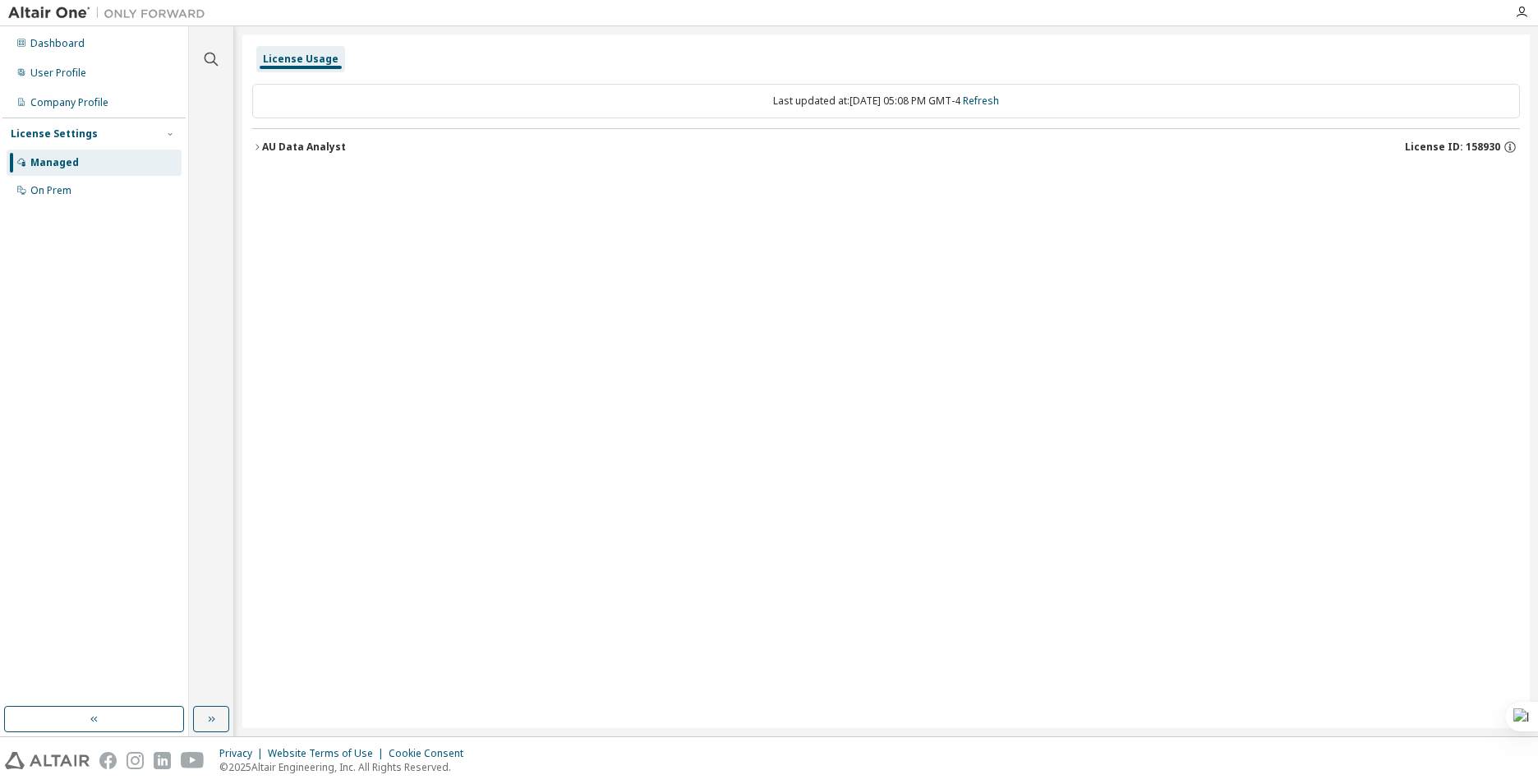
drag, startPoint x: 305, startPoint y: 127, endPoint x: 278, endPoint y: 146, distance: 33.0
click at [284, 143] on div "AU Data Analyst" at bounding box center [304, 147] width 84 height 13
click at [274, 146] on div "AU Data Analyst" at bounding box center [304, 147] width 84 height 13
click at [274, 147] on div "AU Data Analyst" at bounding box center [304, 147] width 84 height 13
click at [99, 111] on div "Company Profile" at bounding box center [94, 103] width 175 height 27
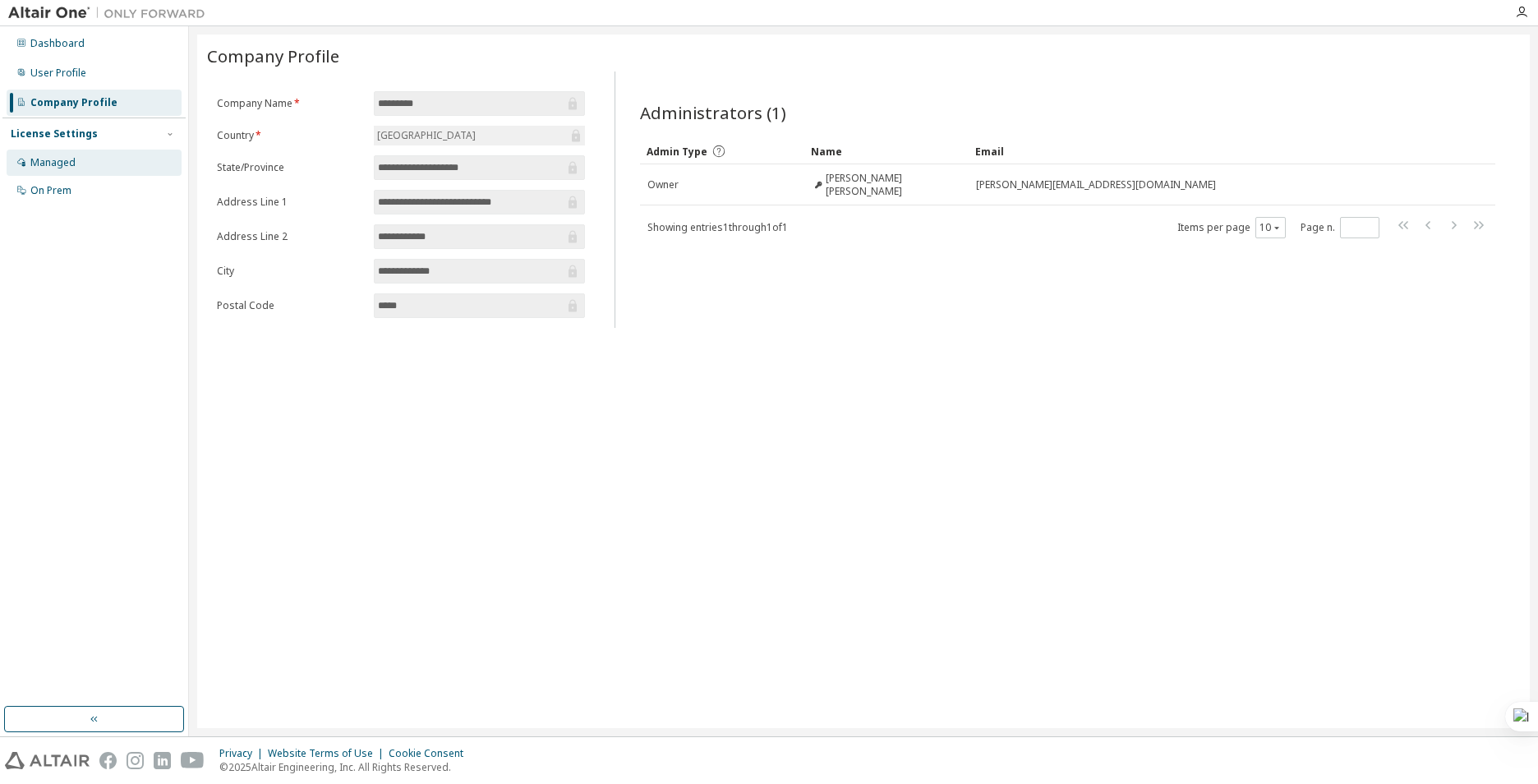
click at [95, 151] on div "Managed" at bounding box center [94, 163] width 175 height 27
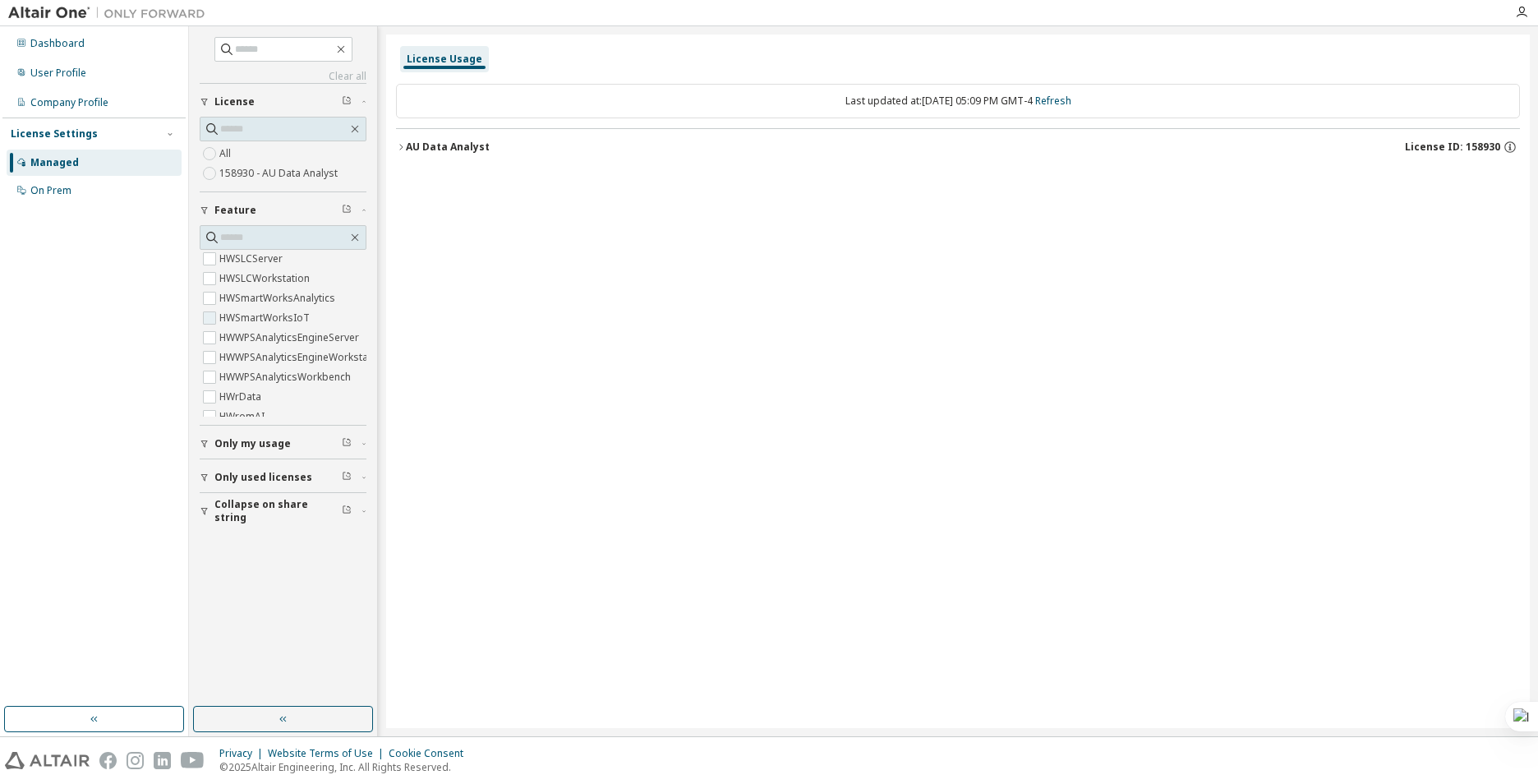
scroll to position [731, 0]
click at [246, 450] on span "Only my usage" at bounding box center [252, 443] width 76 height 13
click at [235, 519] on span "Only used licenses" at bounding box center [263, 525] width 98 height 13
click at [231, 542] on label "Yes" at bounding box center [229, 550] width 19 height 19
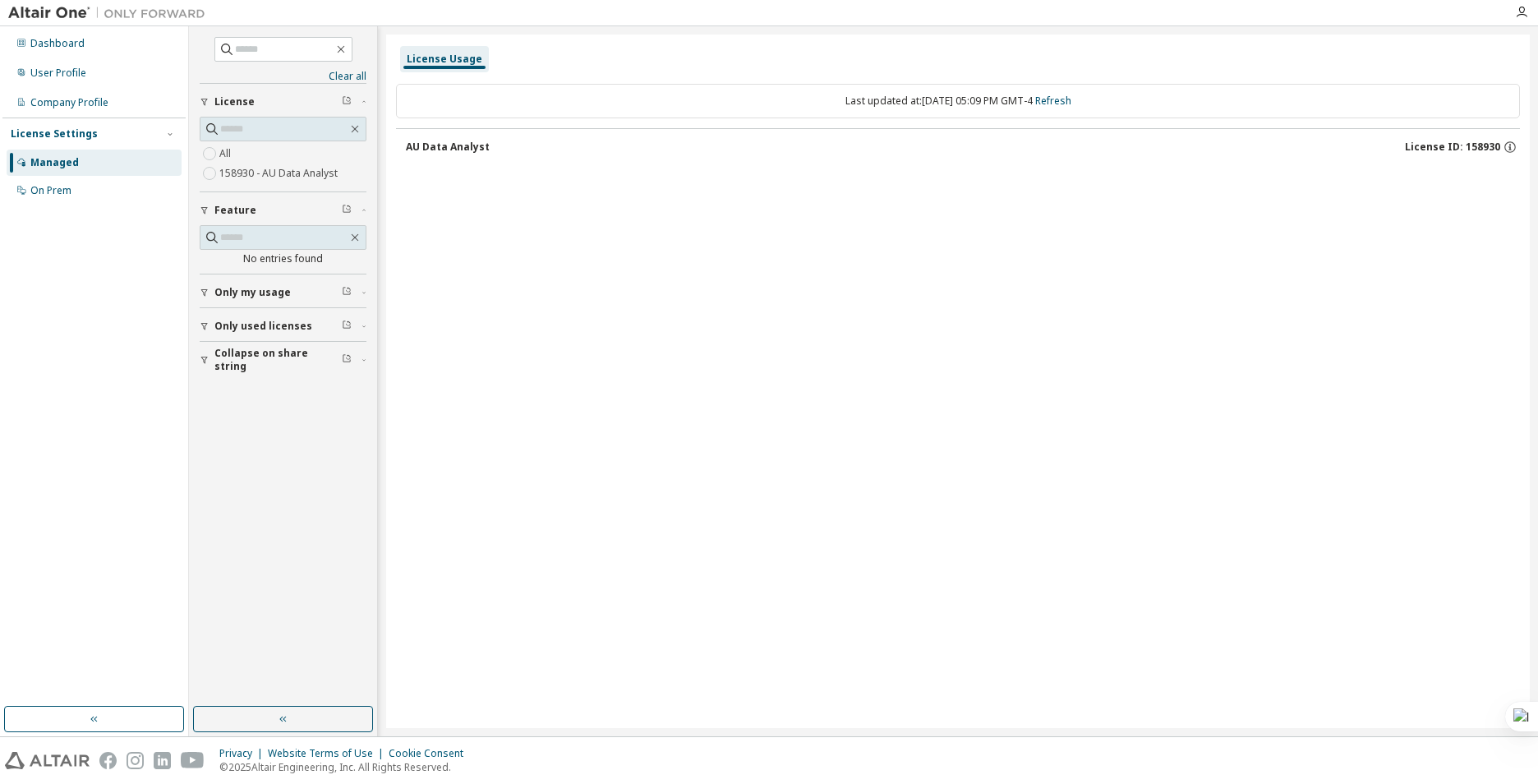
scroll to position [0, 0]
click at [263, 296] on span "Only my usage" at bounding box center [252, 292] width 76 height 13
click at [272, 363] on button "Only used licenses" at bounding box center [283, 373] width 167 height 36
click at [558, 357] on div "License Usage Last updated at: [DATE] 05:09 PM GMT-4 Refresh AU Data Analyst Li…" at bounding box center [957, 381] width 1144 height 694
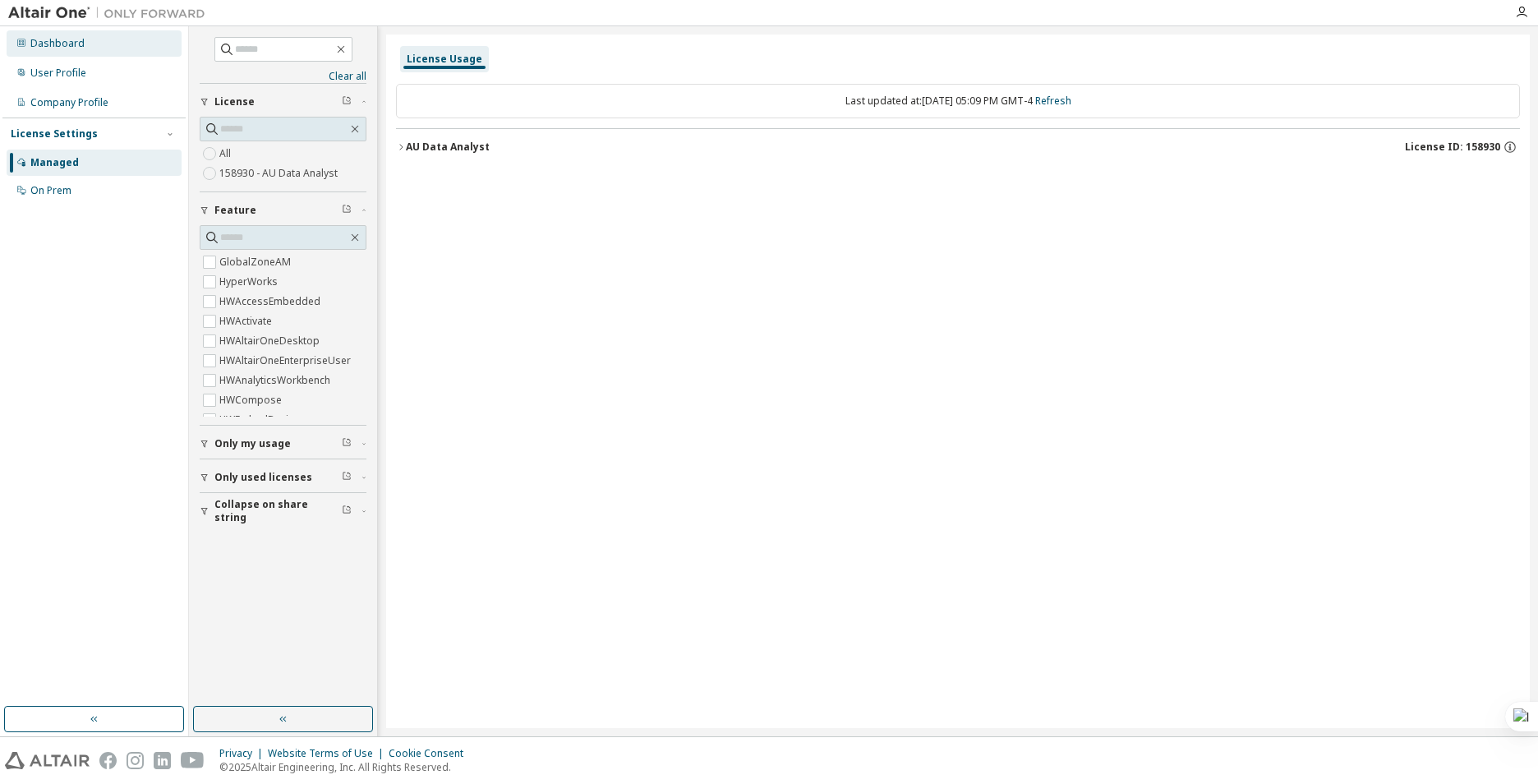
click at [46, 41] on div "Dashboard" at bounding box center [57, 43] width 54 height 13
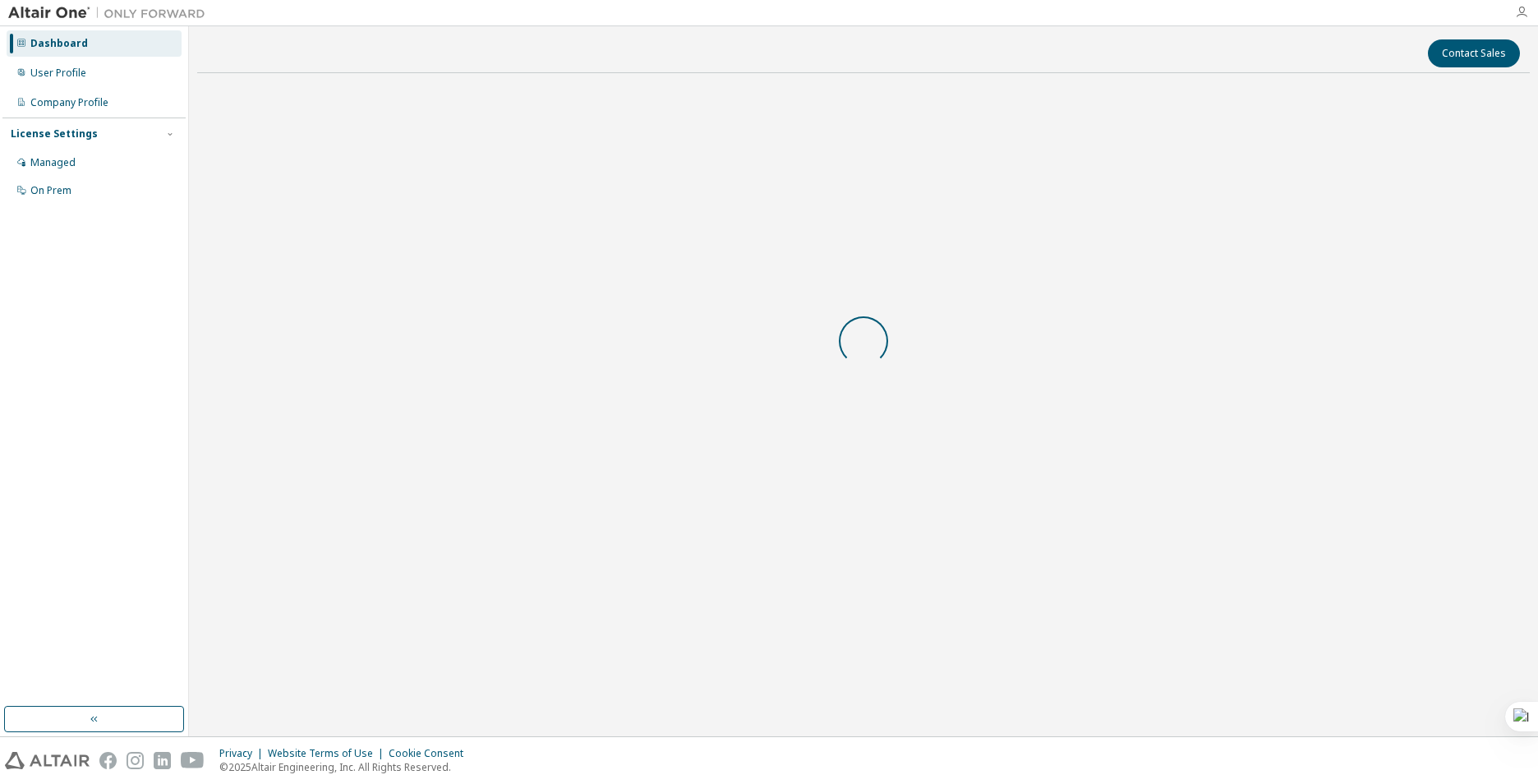
click at [1519, 11] on icon "button" at bounding box center [1521, 12] width 13 height 13
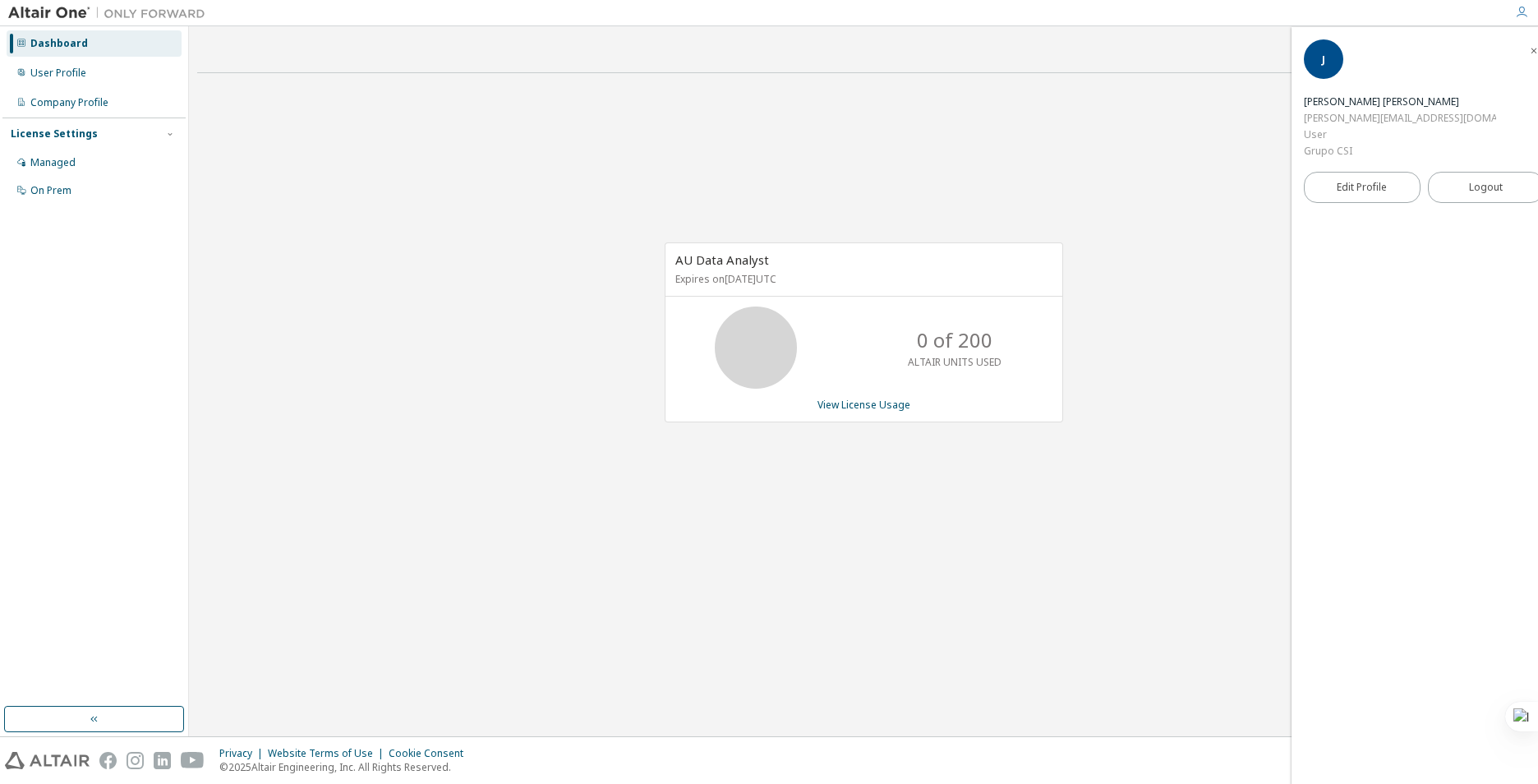
click at [1419, 243] on div "J [PERSON_NAME] [PERSON_NAME] [PERSON_NAME][EMAIL_ADDRESS][DOMAIN_NAME] User Gr…" at bounding box center [1424, 405] width 265 height 757
click at [1529, 43] on icon "button" at bounding box center [1534, 50] width 10 height 13
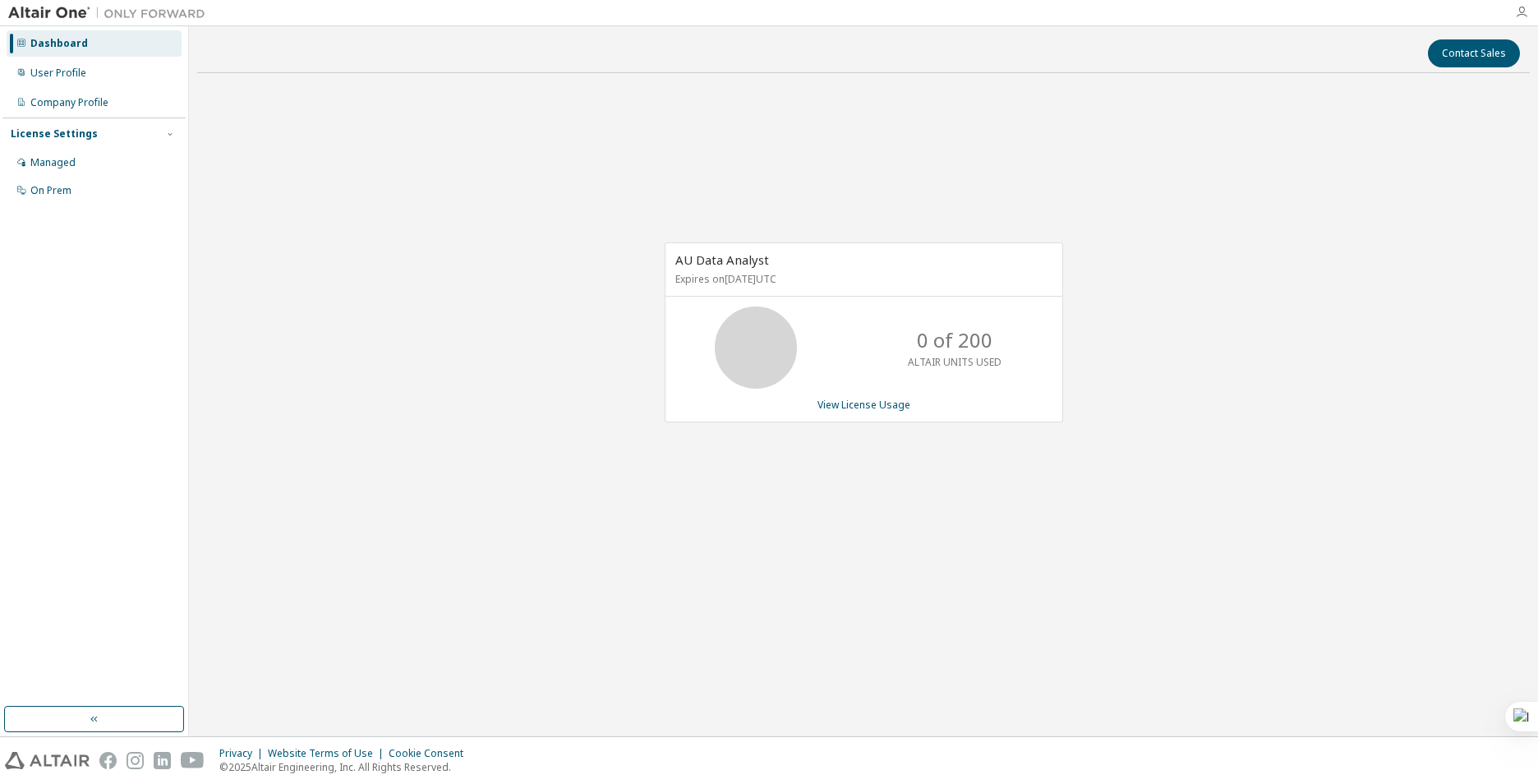
click at [1526, 11] on icon "button" at bounding box center [1521, 12] width 13 height 13
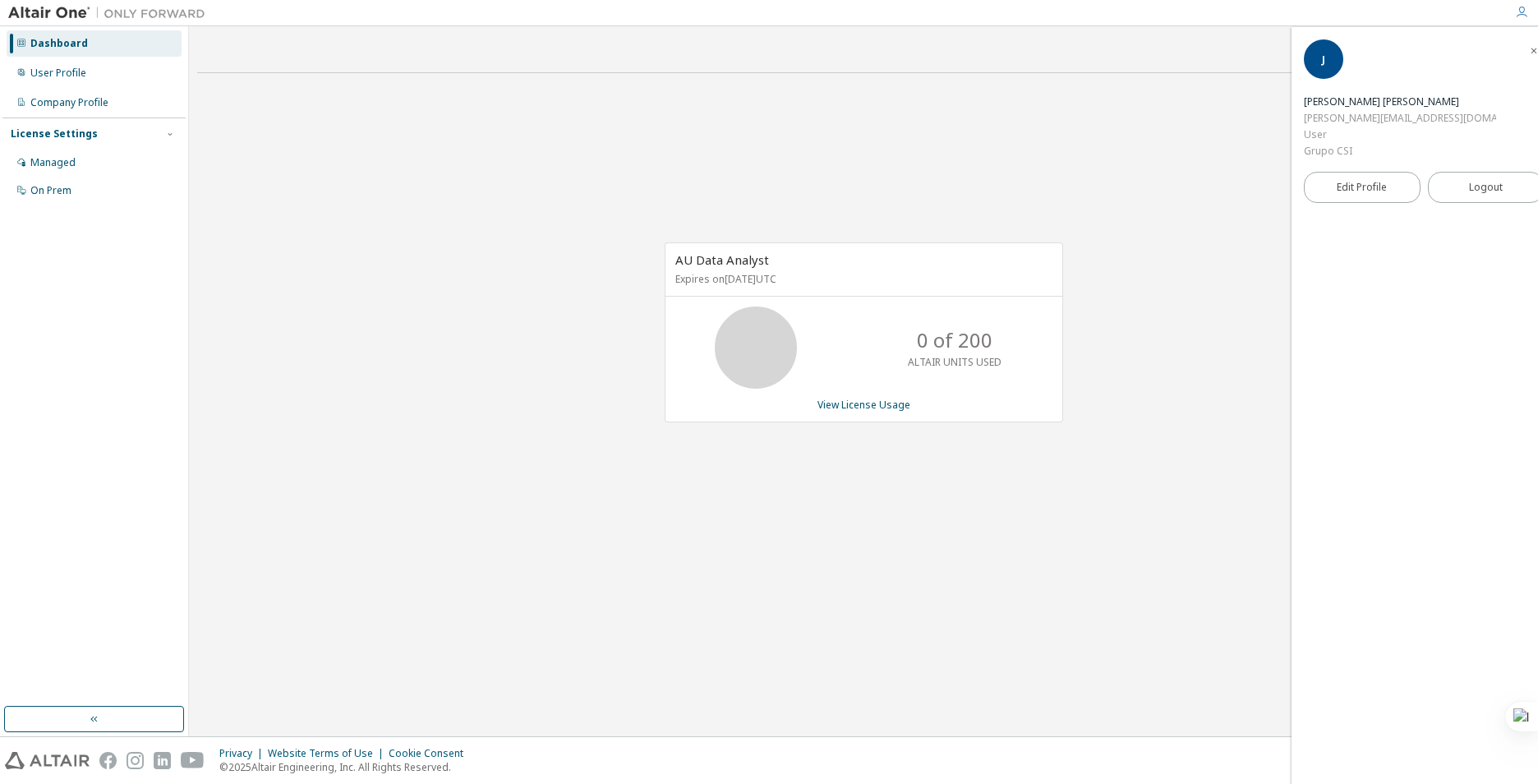
click at [1526, 11] on icon "button" at bounding box center [1521, 12] width 13 height 13
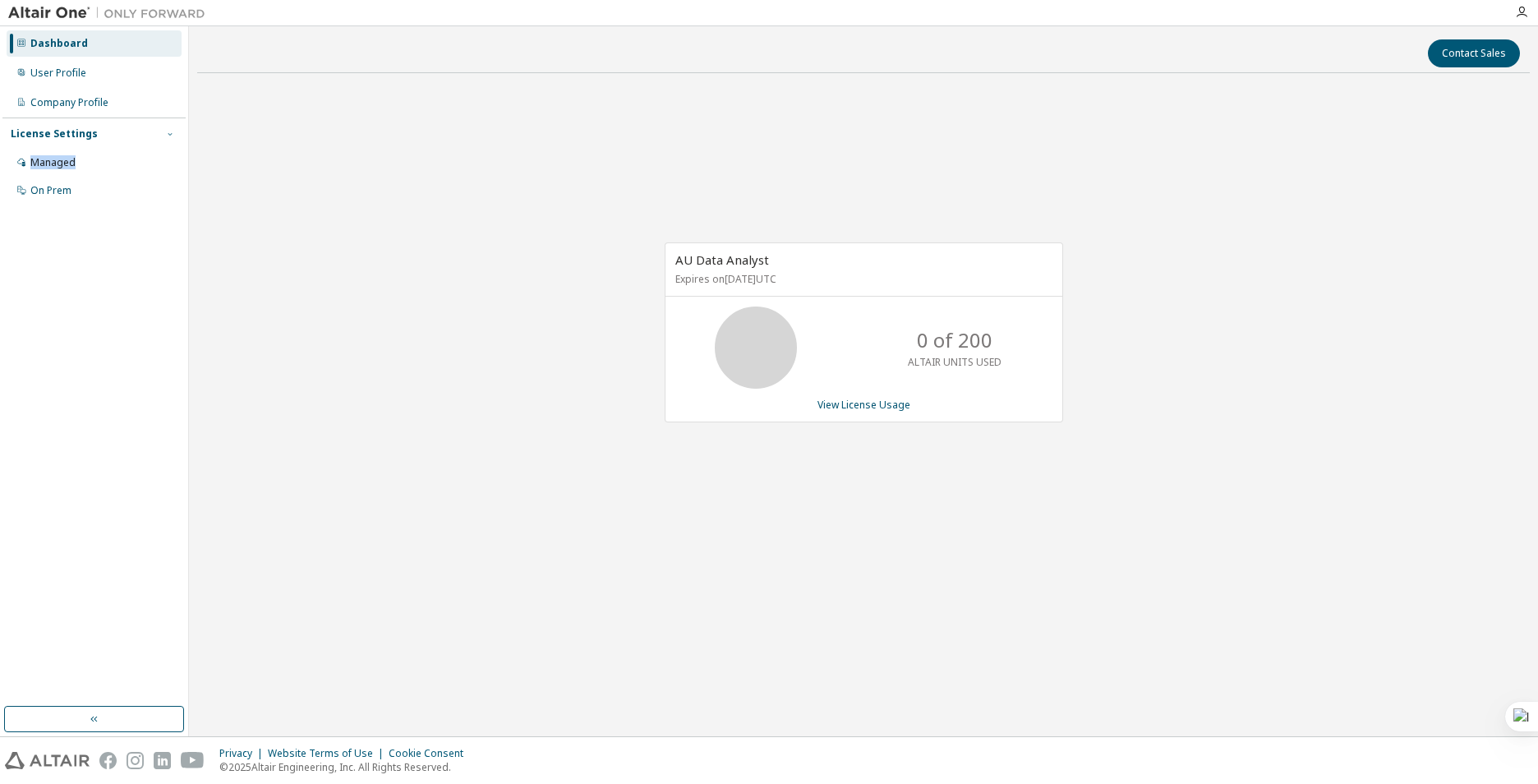
click at [170, 141] on div "License Settings Managed On Prem" at bounding box center [94, 161] width 183 height 88
click at [173, 135] on icon "button" at bounding box center [170, 134] width 10 height 10
click at [70, 168] on div "Managed" at bounding box center [52, 162] width 45 height 13
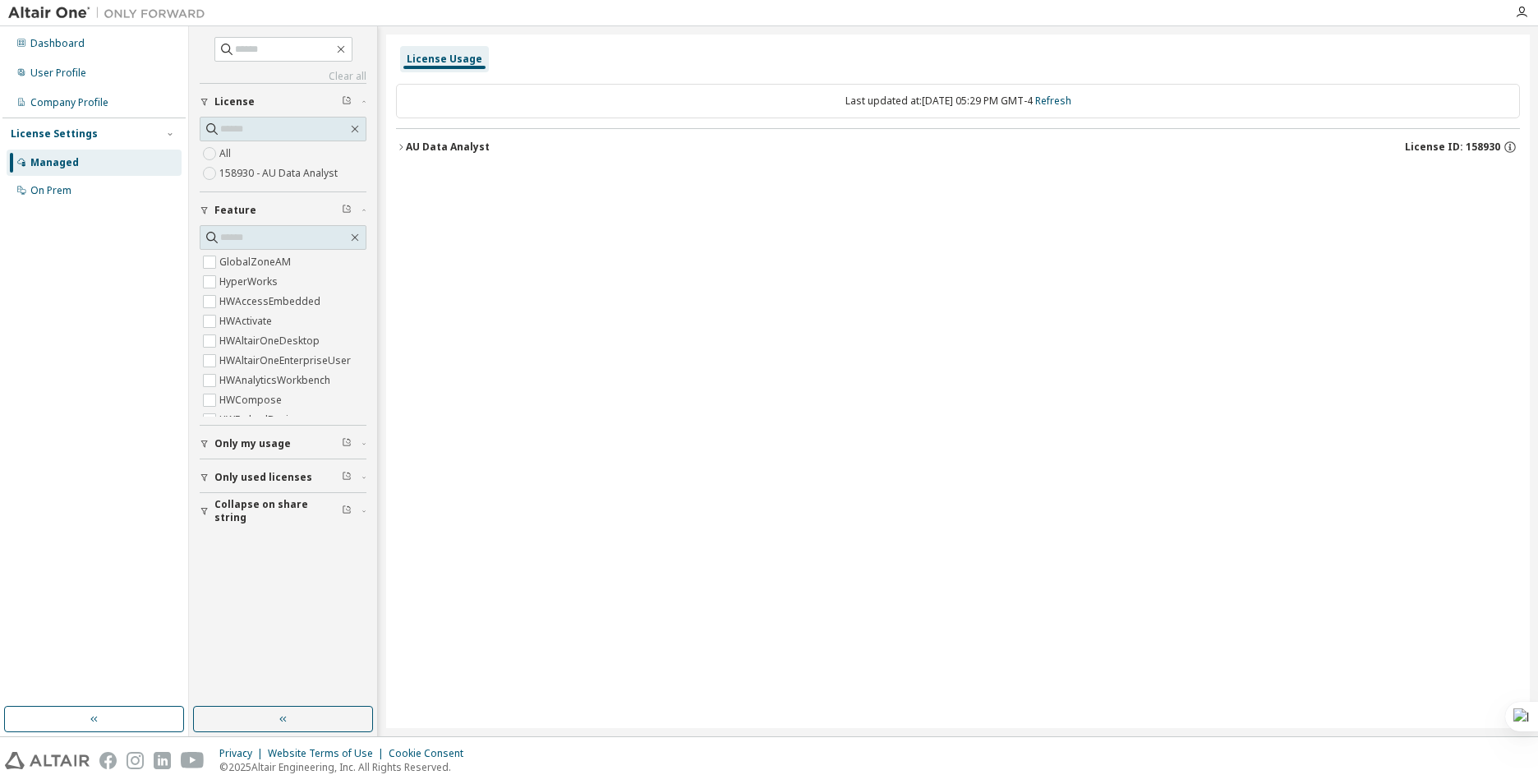
click at [52, 24] on div at bounding box center [106, 12] width 213 height 26
click at [52, 16] on img at bounding box center [111, 13] width 205 height 17
click at [59, 5] on img at bounding box center [111, 13] width 205 height 17
click at [59, 66] on div "User Profile" at bounding box center [58, 73] width 56 height 13
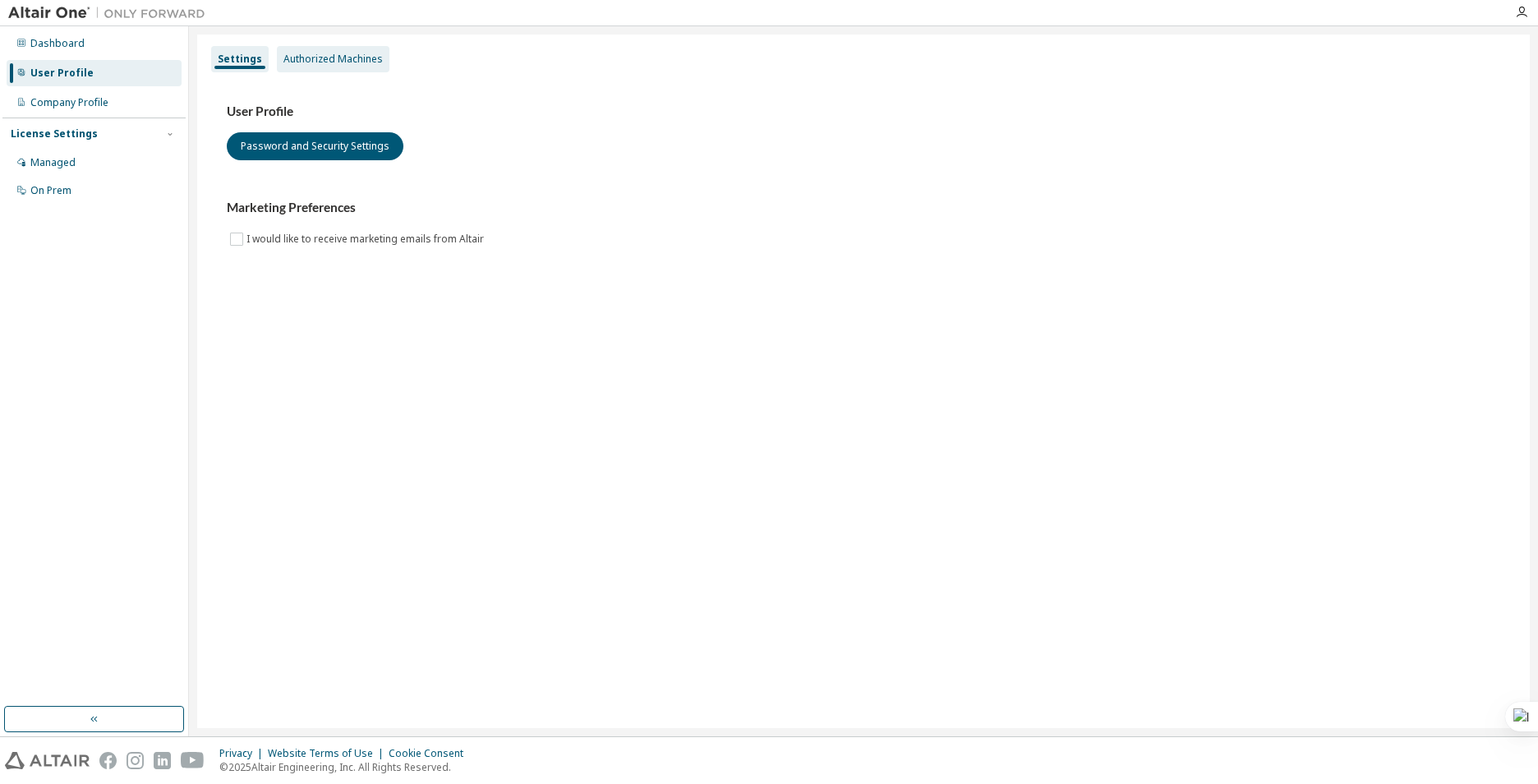
click at [281, 49] on div "Authorized Machines" at bounding box center [333, 59] width 112 height 27
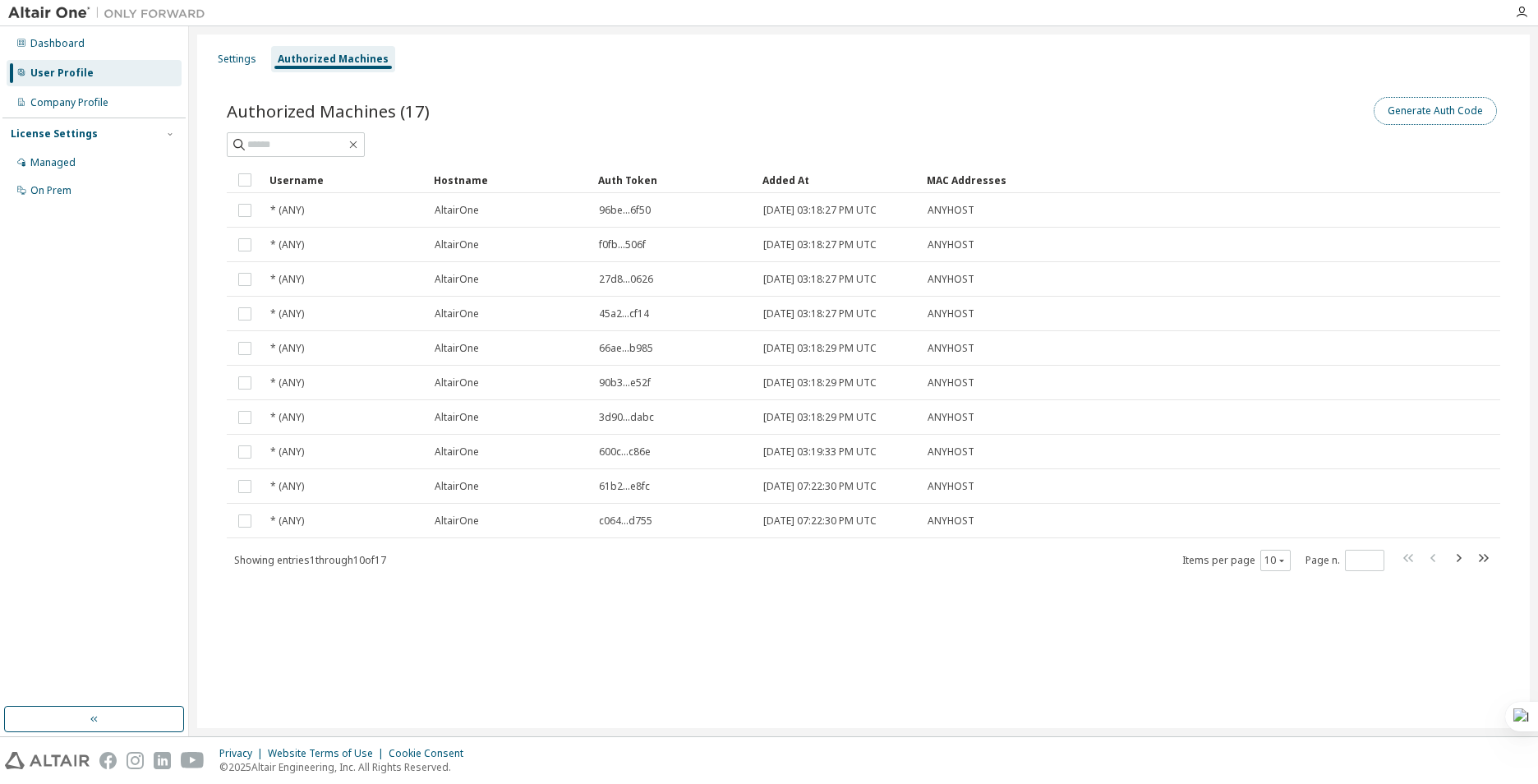
click at [1433, 117] on button "Generate Auth Code" at bounding box center [1435, 111] width 123 height 28
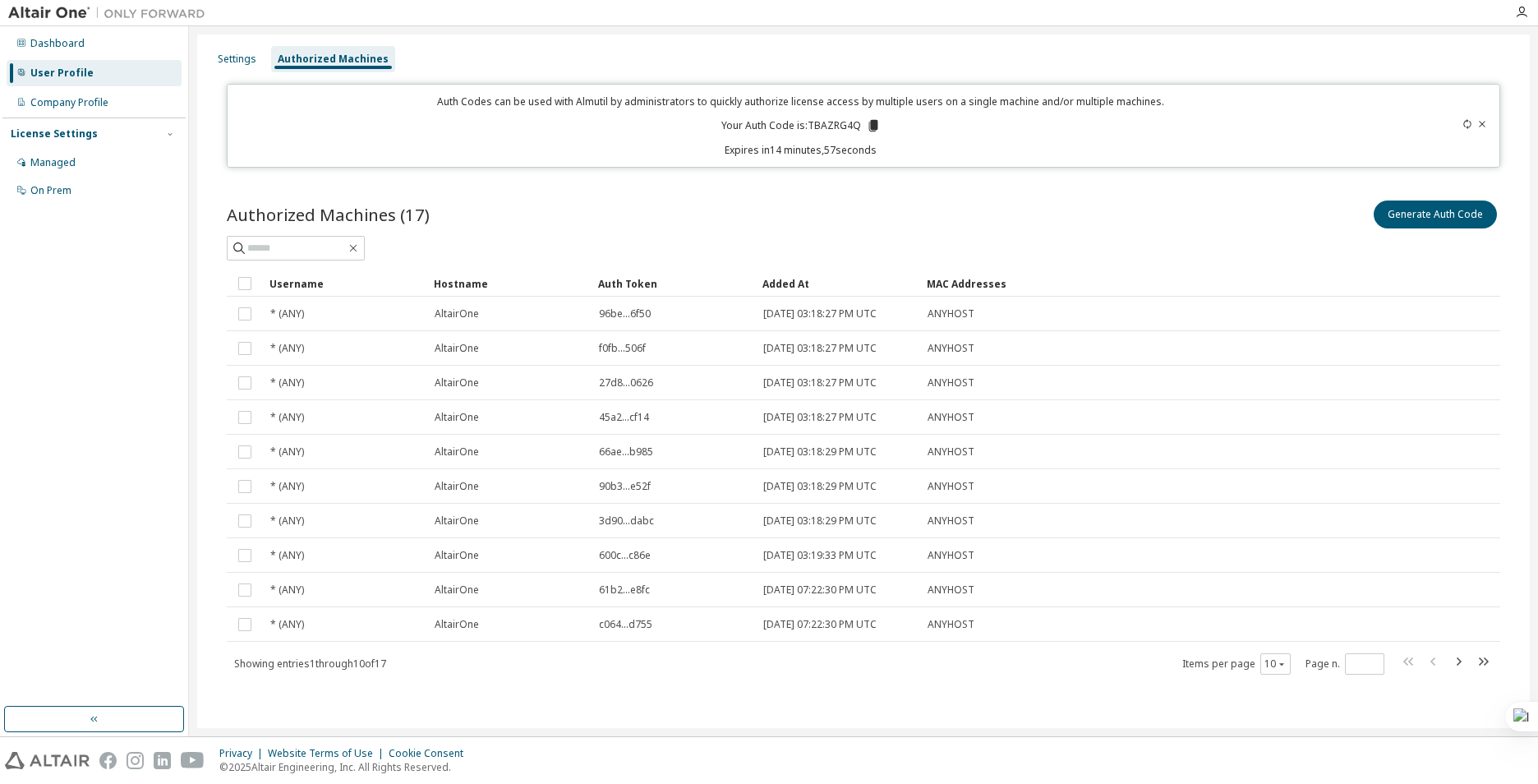
click at [834, 124] on p "Your Auth Code is: TBAZRG4Q" at bounding box center [801, 126] width 159 height 15
copy p "TBAZRG4Q"
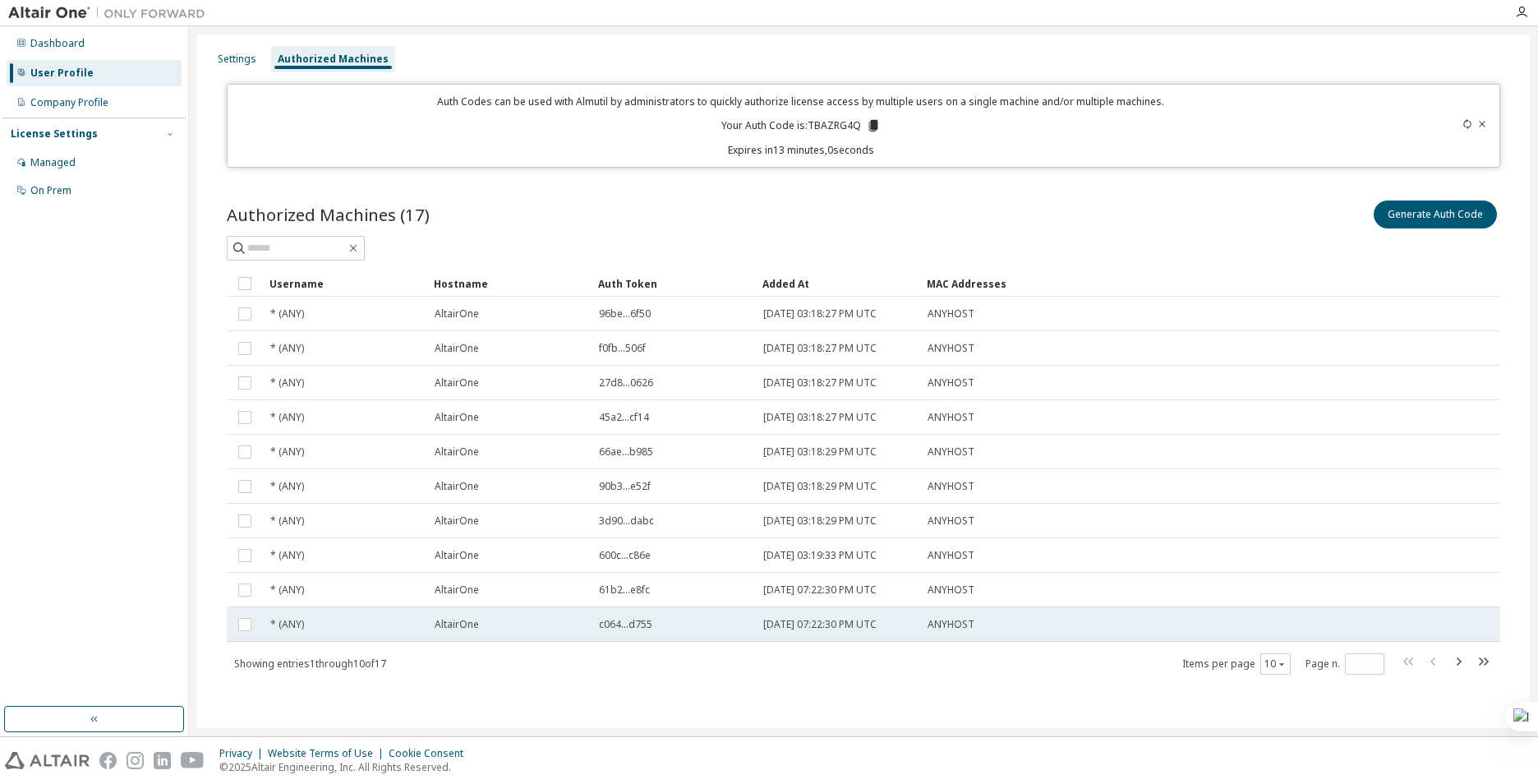
click at [647, 627] on span "c064...d755" at bounding box center [626, 624] width 53 height 13
click at [659, 266] on div "Authorized Machines (17) Generate Auth Code Delete Auth Token Clear Load Save S…" at bounding box center [863, 436] width 1273 height 478
click at [1141, 205] on div "Generate Auth Code Delete Auth Token" at bounding box center [1182, 214] width 637 height 35
click at [230, 53] on div "Settings" at bounding box center [237, 58] width 39 height 13
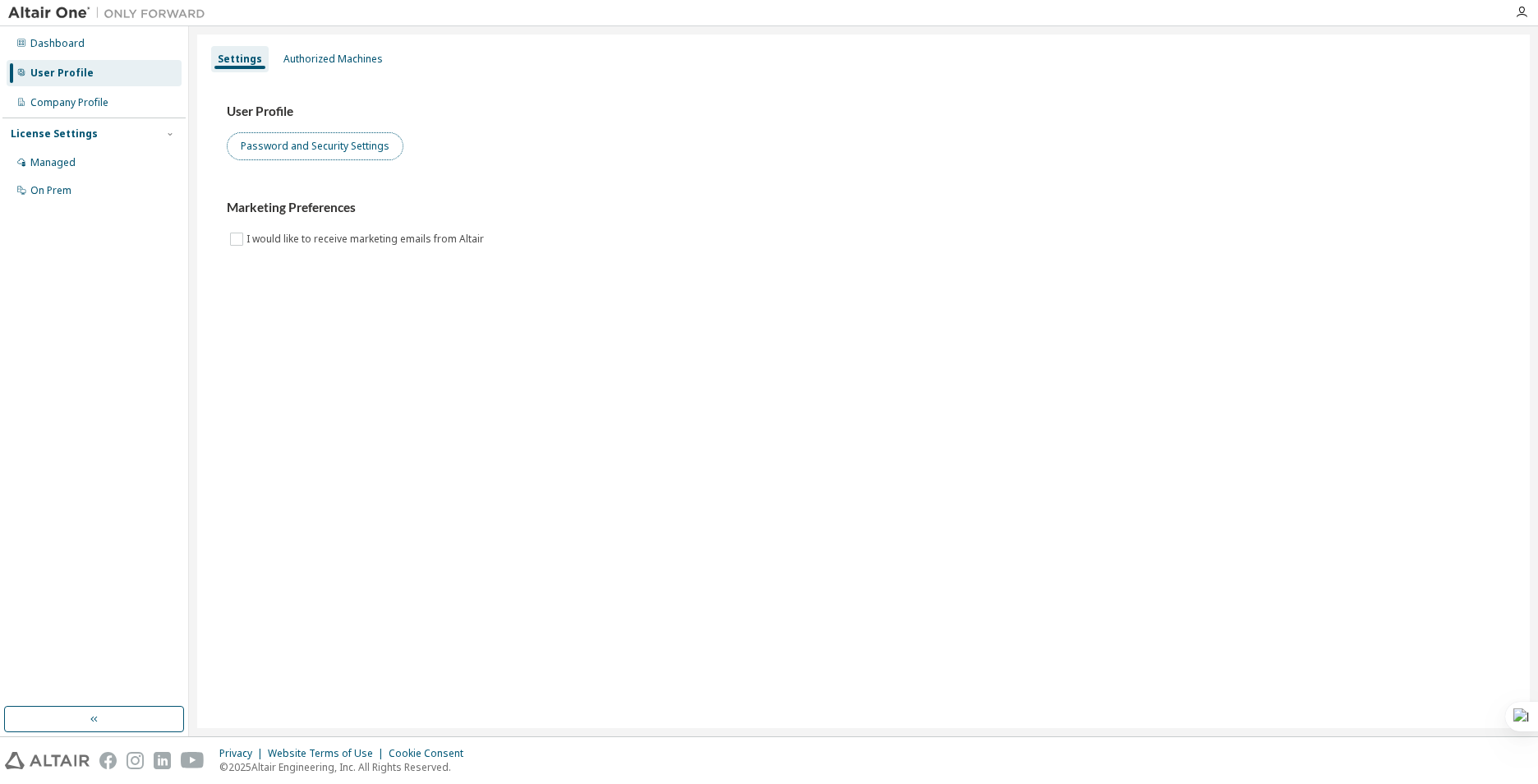
click at [292, 157] on button "Password and Security Settings" at bounding box center [315, 147] width 177 height 28
click at [332, 57] on div "Authorized Machines" at bounding box center [333, 58] width 99 height 13
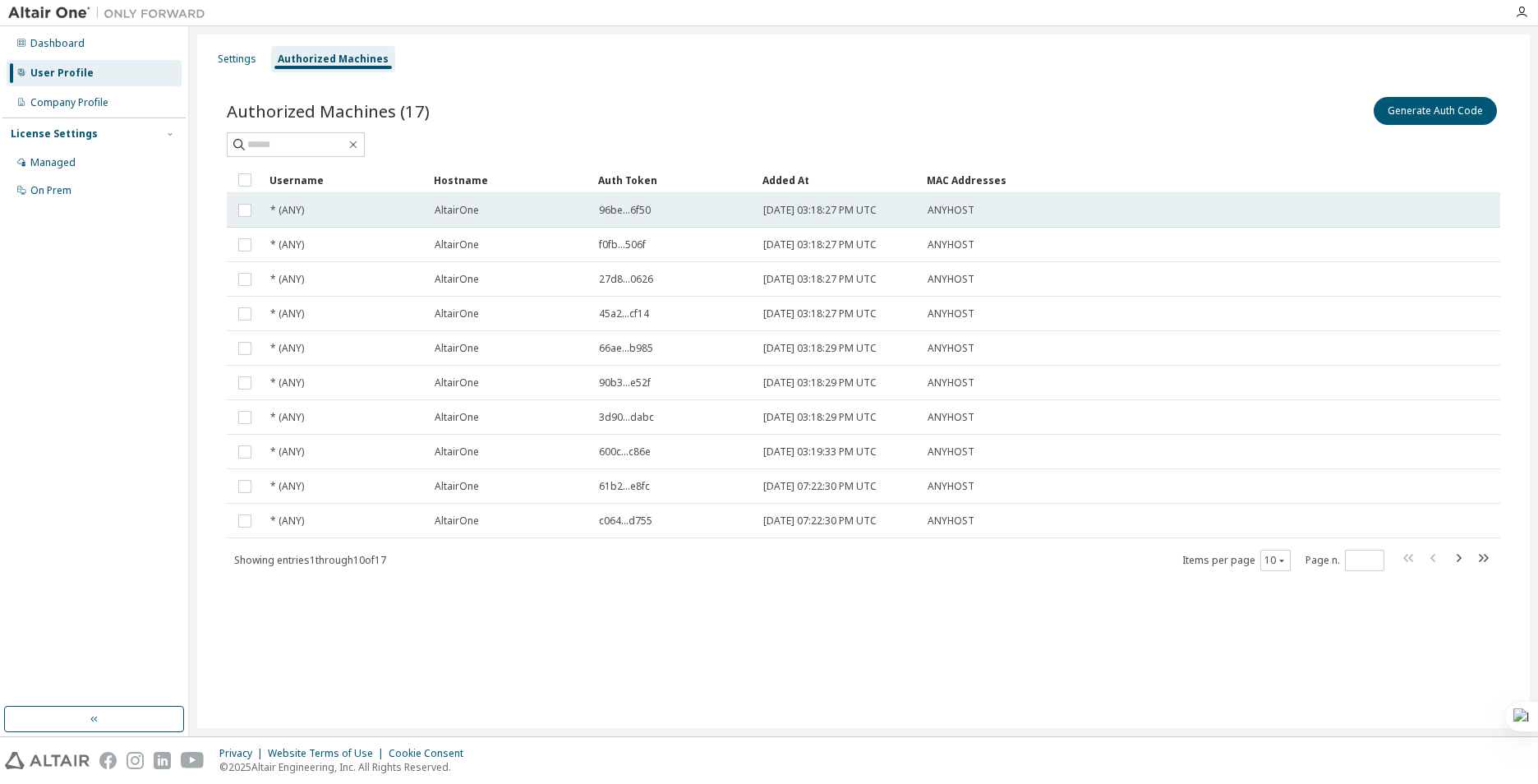
click at [319, 204] on div "* (ANY)" at bounding box center [345, 210] width 150 height 13
click at [431, 225] on tr "* (ANY) AltairOne 96be...6f50 [DATE] 03:18:27 PM UTC ANYHOST" at bounding box center [863, 210] width 1273 height 35
click at [277, 224] on td "* (ANY)" at bounding box center [345, 210] width 165 height 35
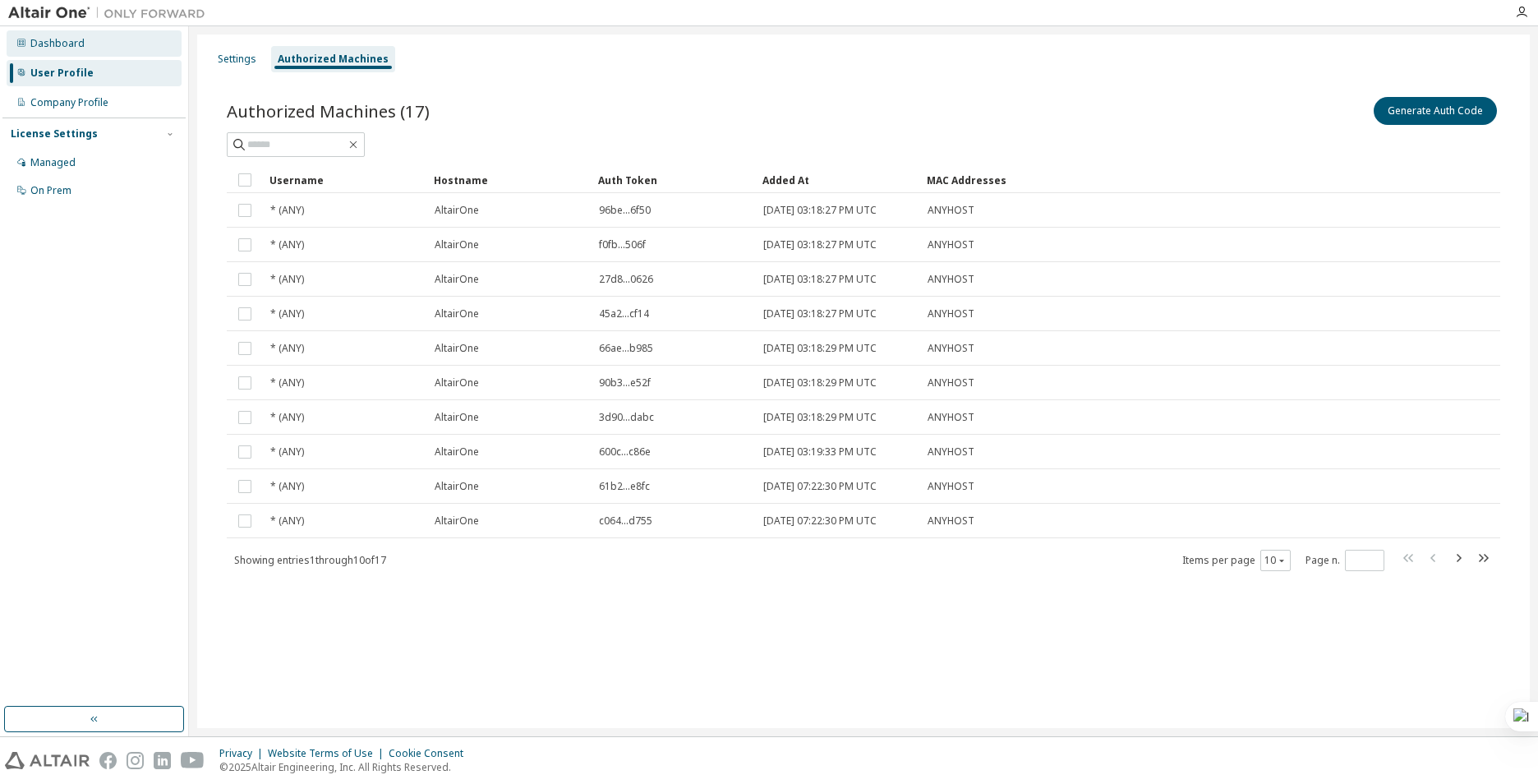
click at [56, 45] on div "Dashboard" at bounding box center [57, 43] width 54 height 13
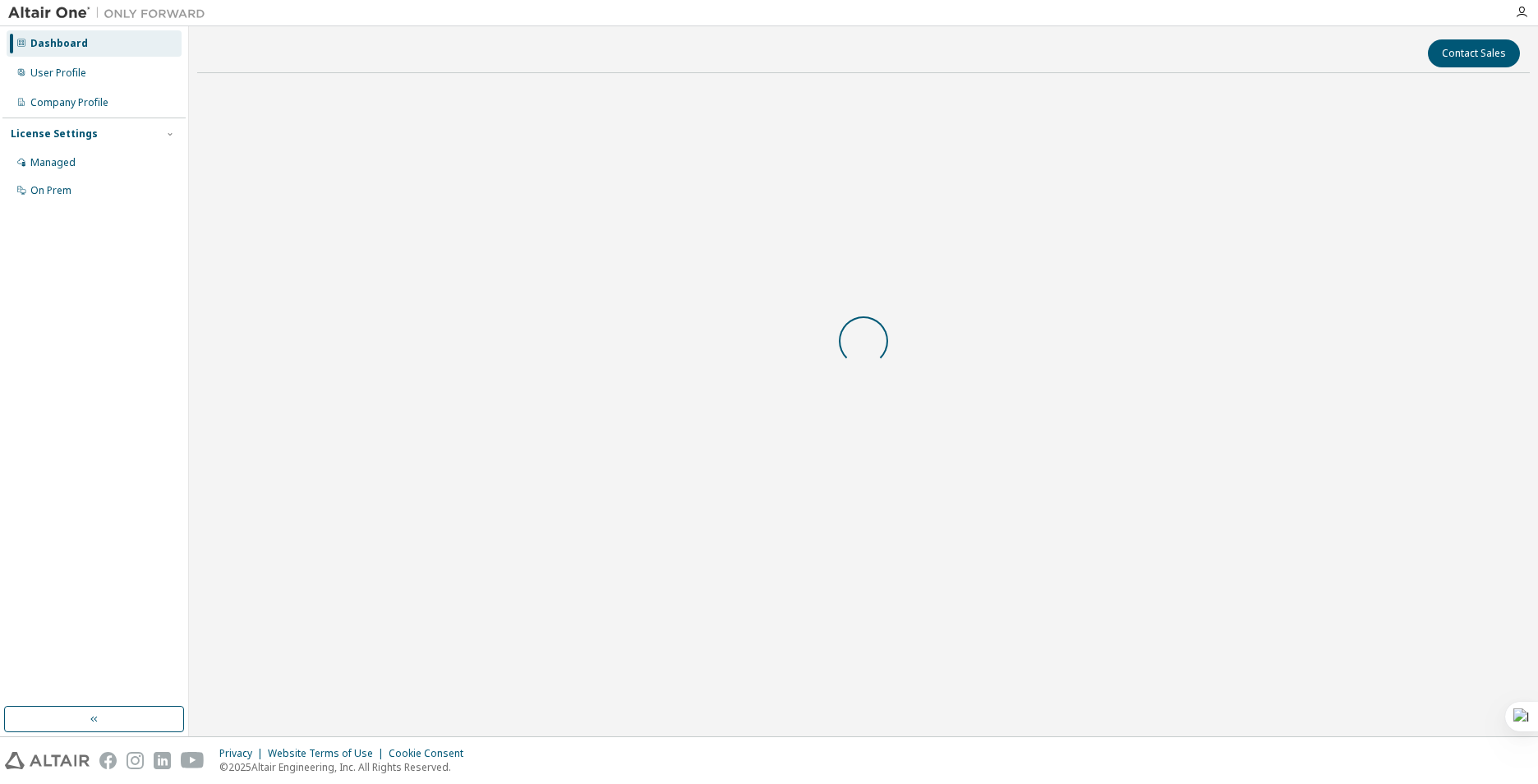
click at [89, 57] on div "Dashboard User Profile Company Profile License Settings Managed On Prem" at bounding box center [94, 118] width 183 height 177
click at [95, 65] on div "User Profile" at bounding box center [94, 73] width 175 height 27
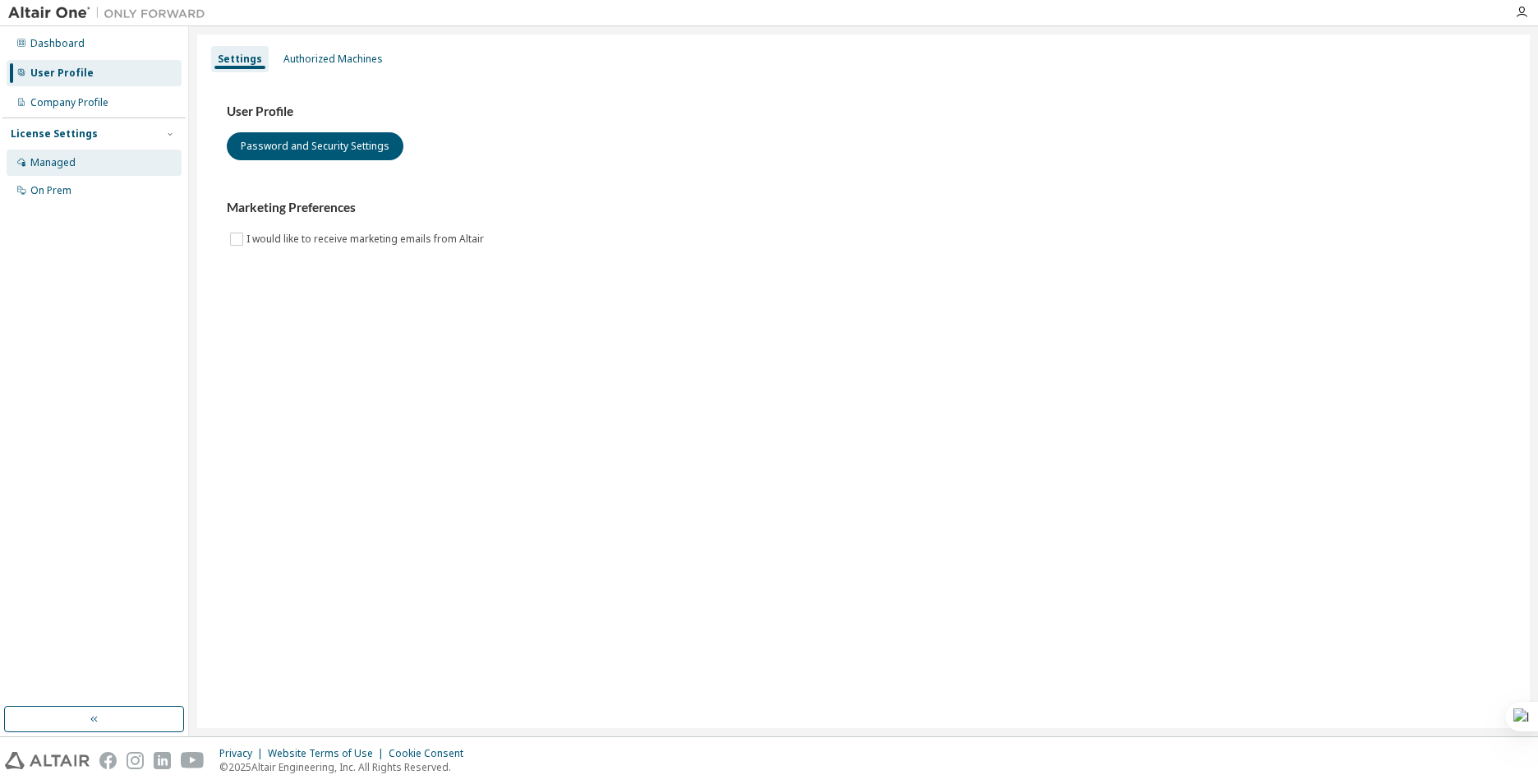
click at [115, 153] on div "Managed" at bounding box center [94, 163] width 175 height 27
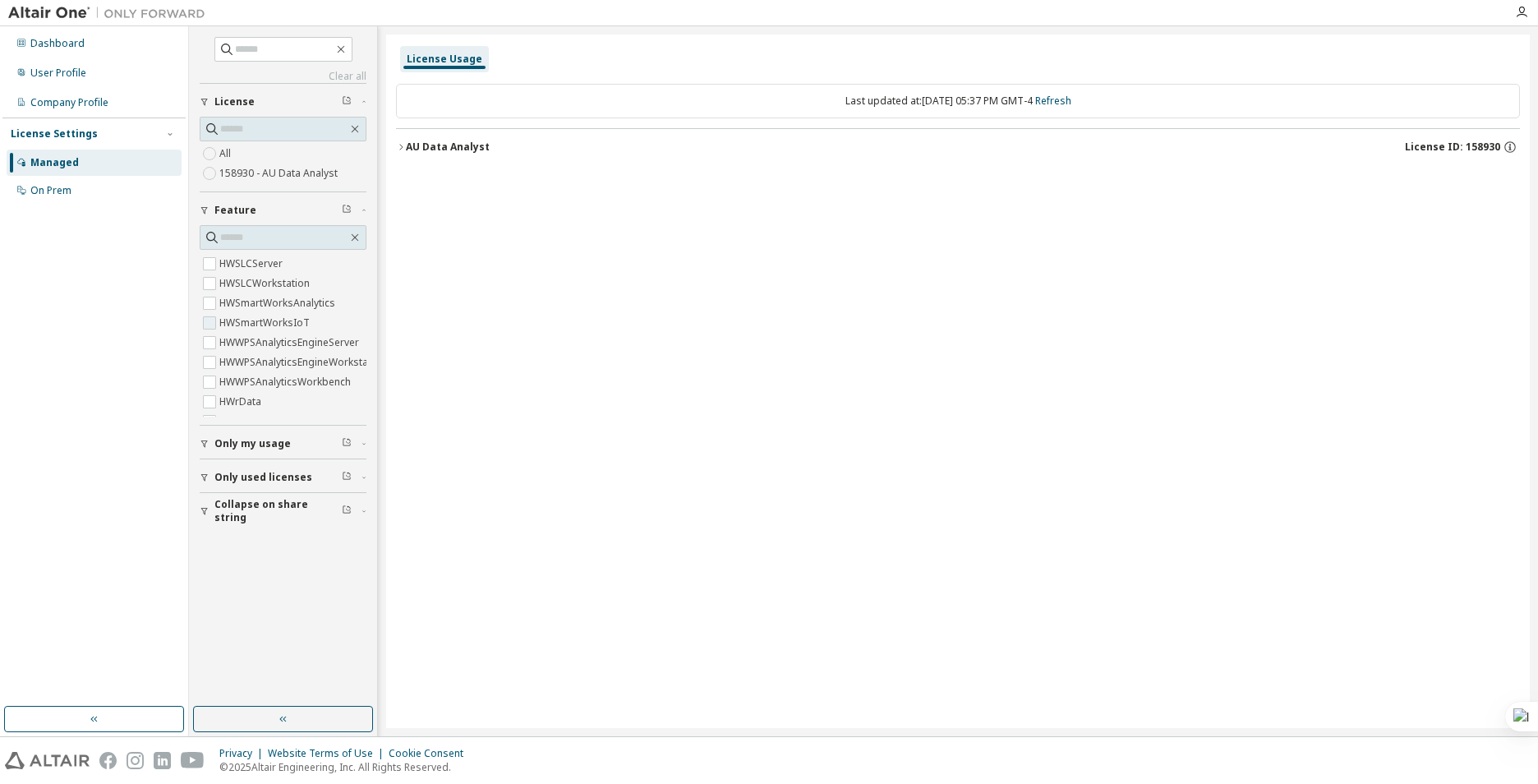
scroll to position [731, 0]
click at [85, 42] on div "Dashboard" at bounding box center [94, 43] width 175 height 27
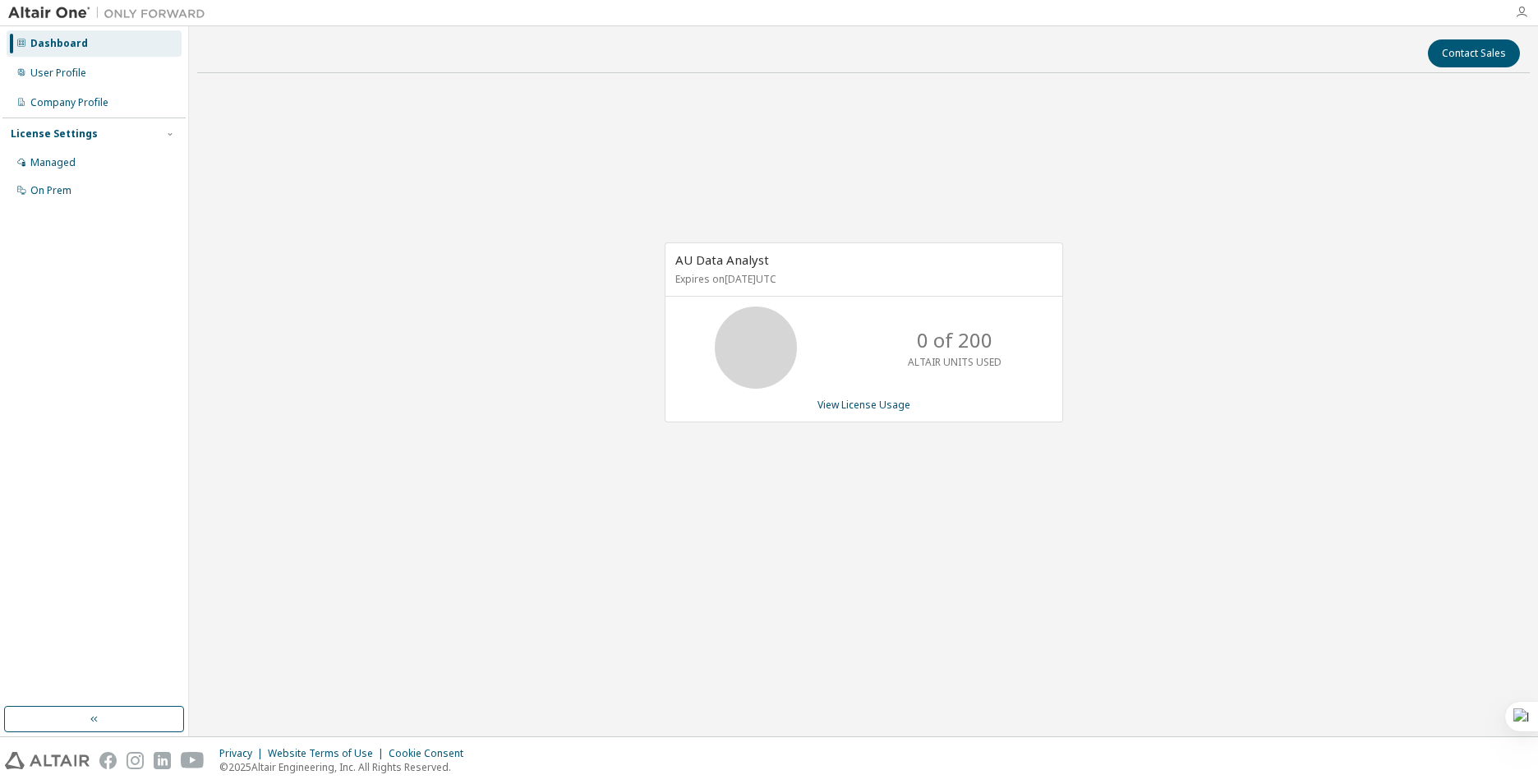
click at [1524, 12] on icon "button" at bounding box center [1521, 12] width 13 height 13
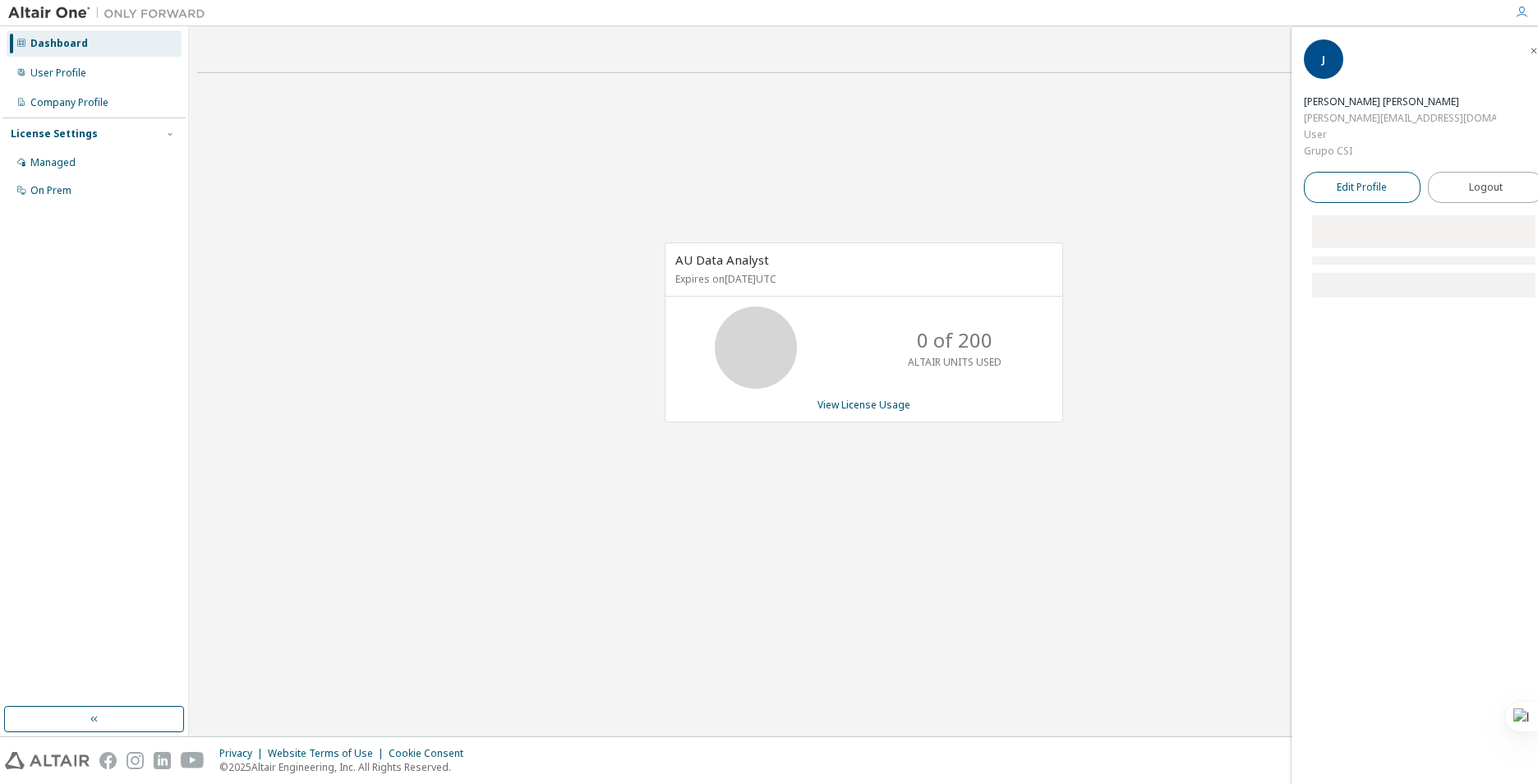
click at [1377, 172] on link "Edit Profile" at bounding box center [1363, 187] width 117 height 31
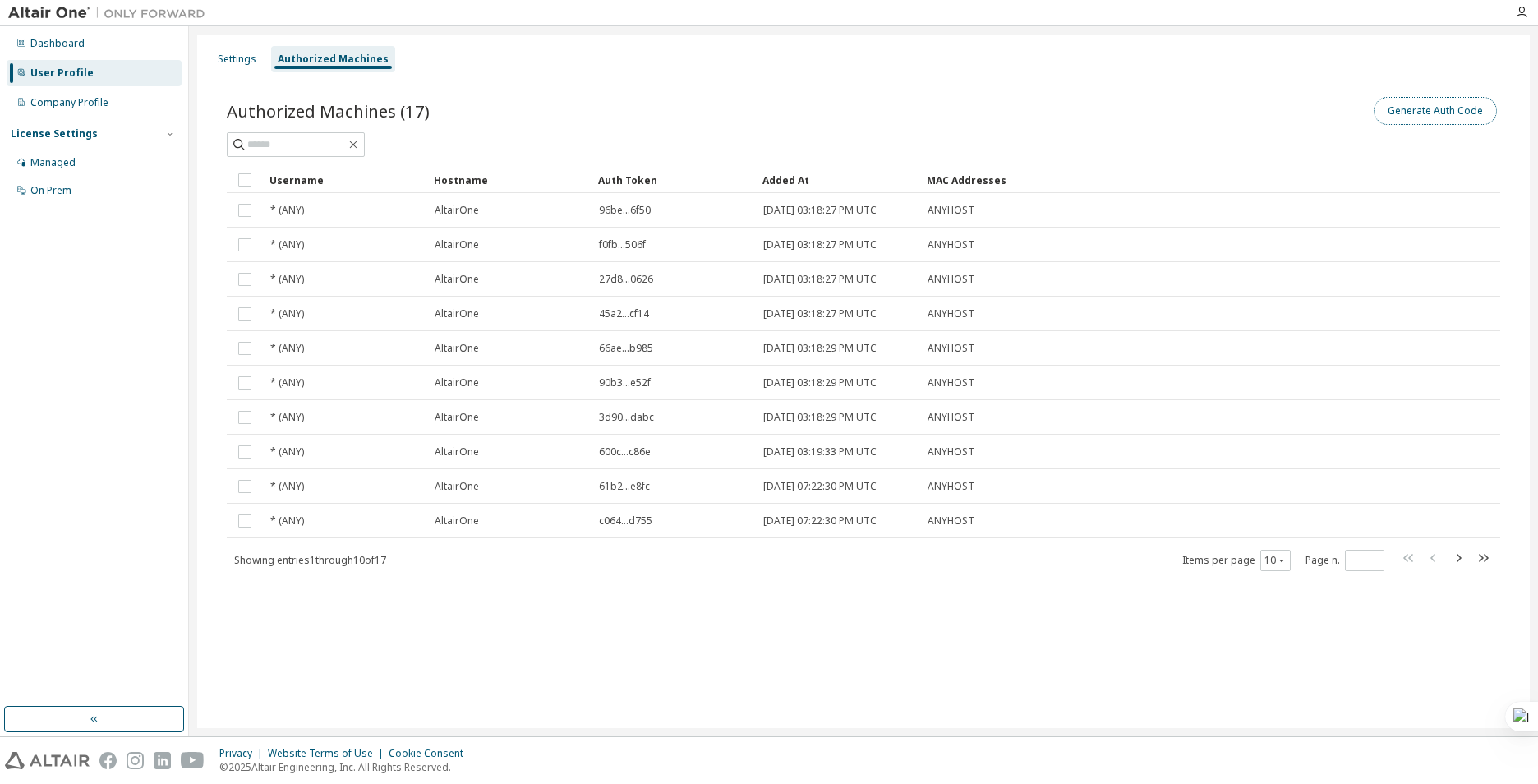
click at [1424, 119] on button "Generate Auth Code" at bounding box center [1435, 111] width 123 height 28
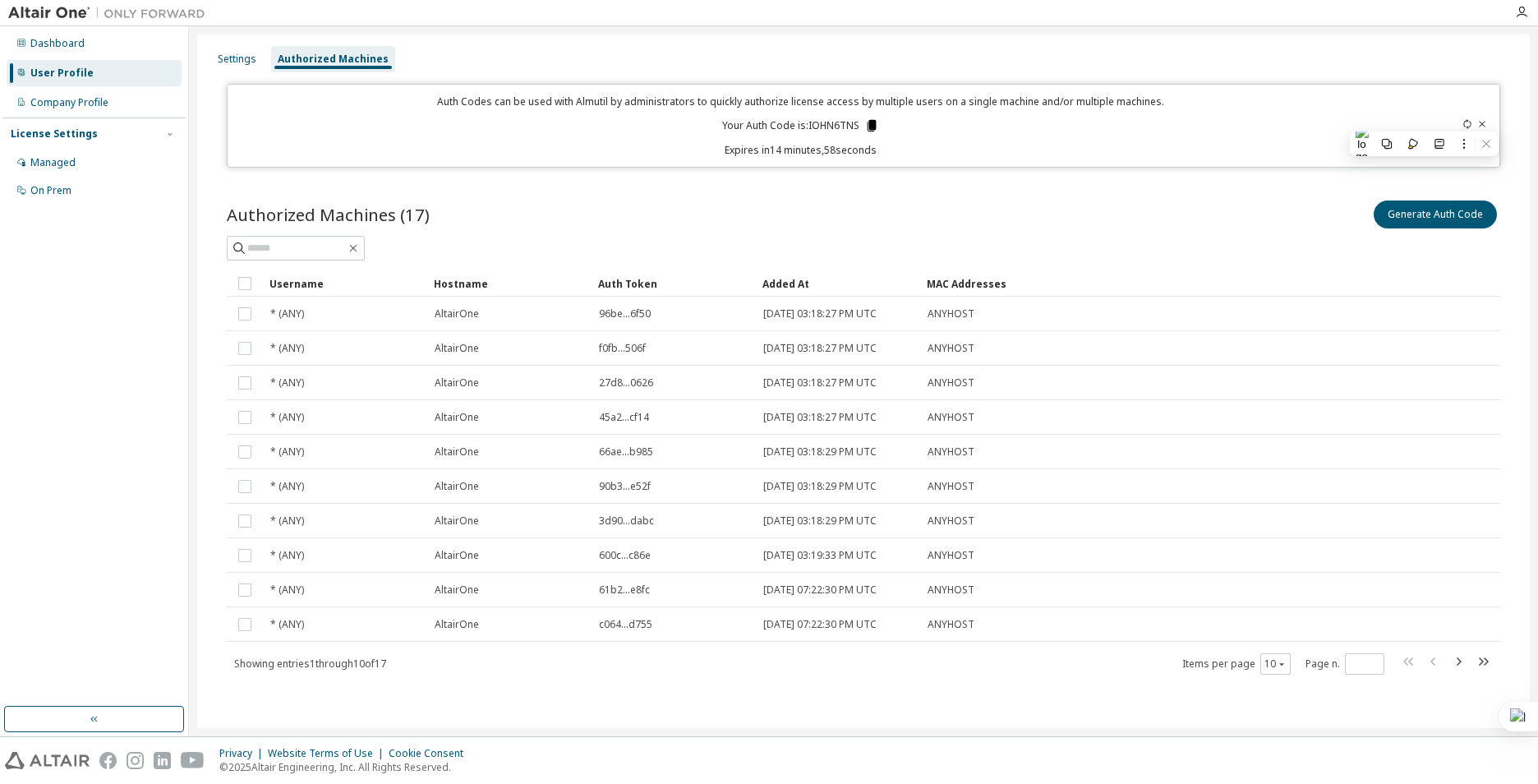
click at [866, 122] on icon at bounding box center [872, 126] width 15 height 15
click at [63, 37] on div "Dashboard" at bounding box center [57, 43] width 54 height 13
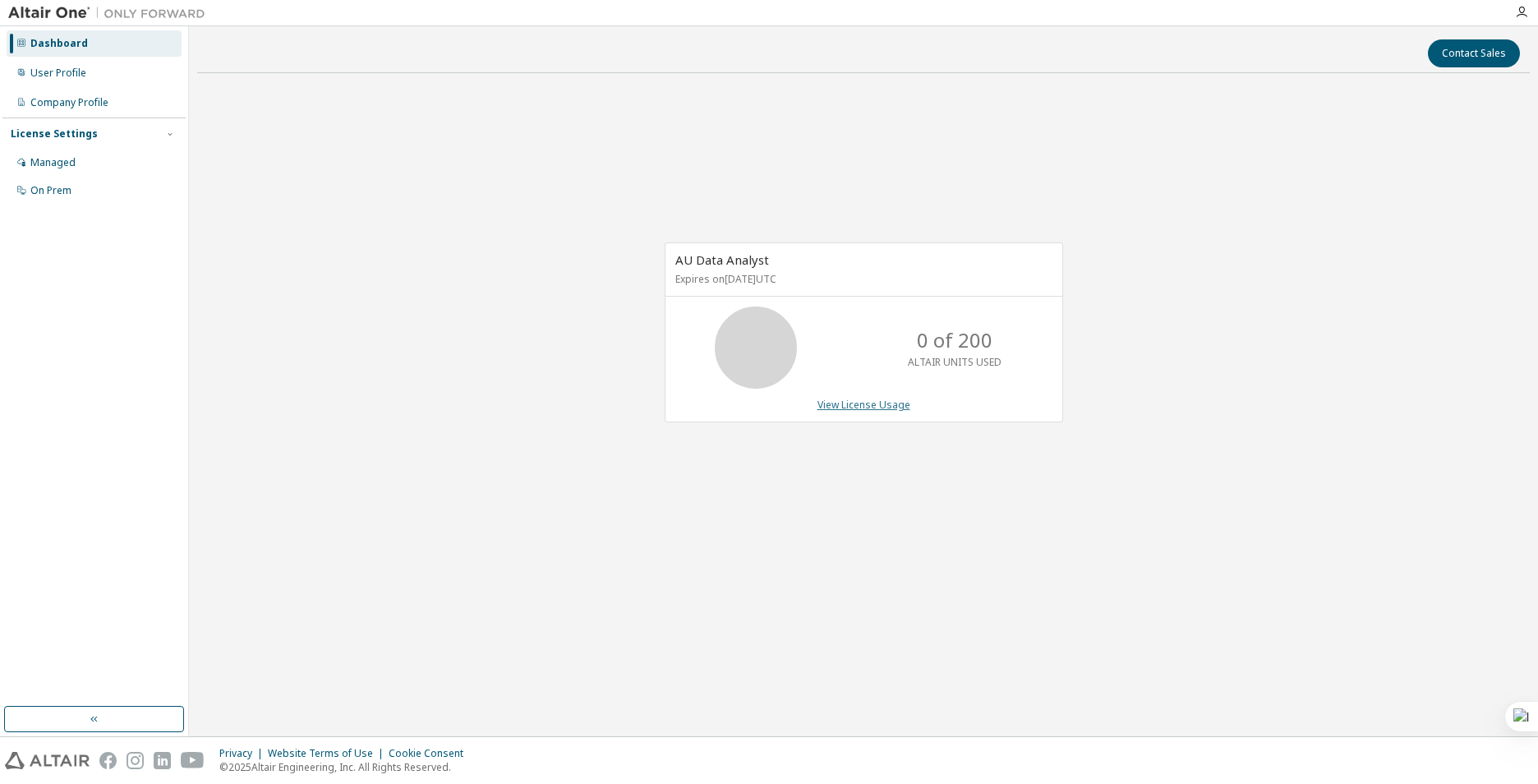
click at [877, 401] on link "View License Usage" at bounding box center [864, 404] width 93 height 14
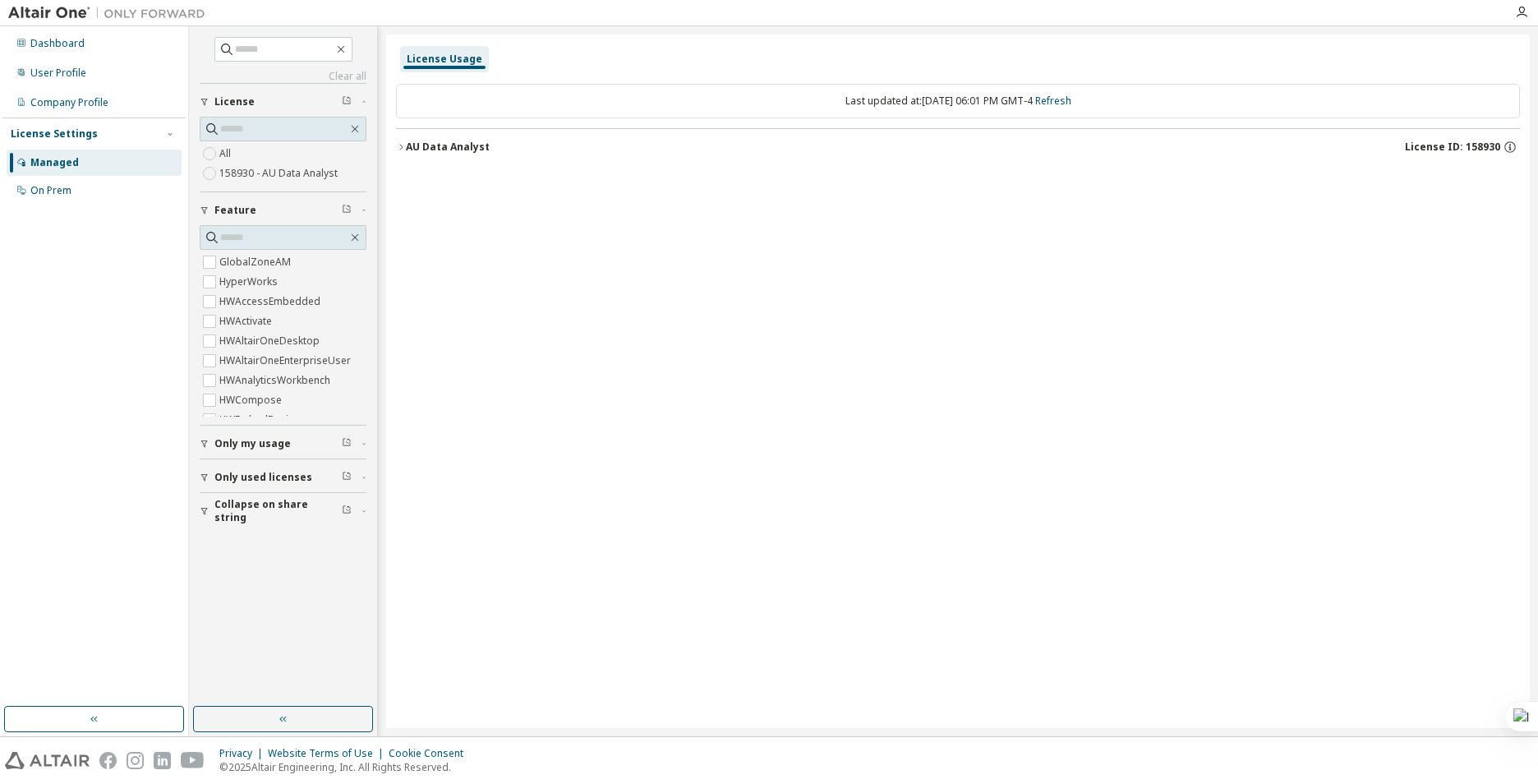
click at [860, 272] on div "License Usage Last updated at: Wed 2025-10-08 06:01 PM GMT-4 Refresh AU Data An…" at bounding box center [957, 381] width 1144 height 694
